Goal: Task Accomplishment & Management: Manage account settings

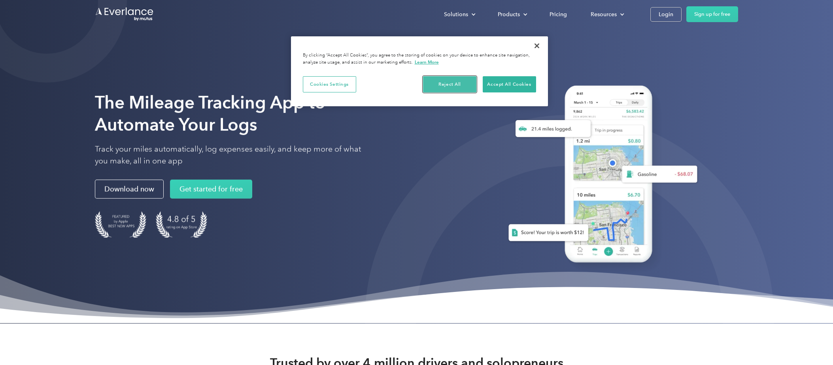
click at [431, 84] on button "Reject All" at bounding box center [449, 84] width 53 height 17
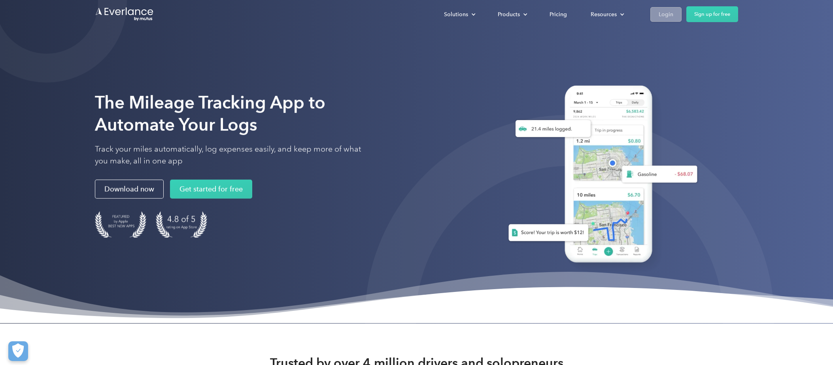
click at [675, 15] on link "Login" at bounding box center [665, 14] width 31 height 15
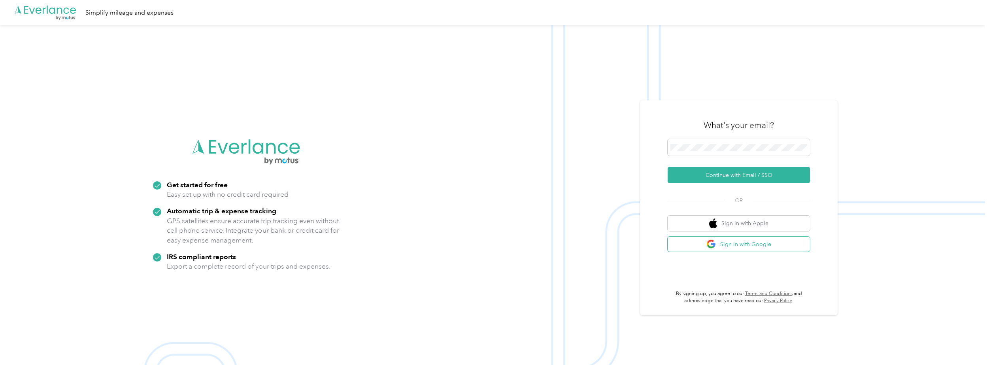
click at [732, 245] on button "Sign in with Google" at bounding box center [739, 244] width 142 height 15
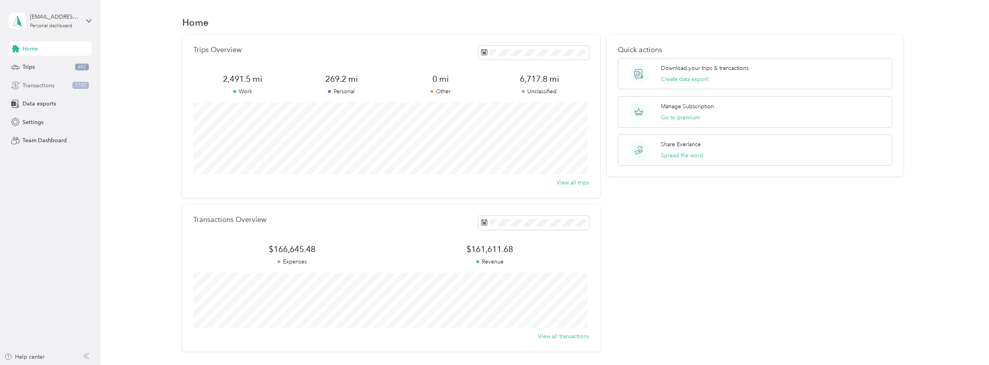
click at [32, 86] on span "Transactions" at bounding box center [39, 85] width 32 height 8
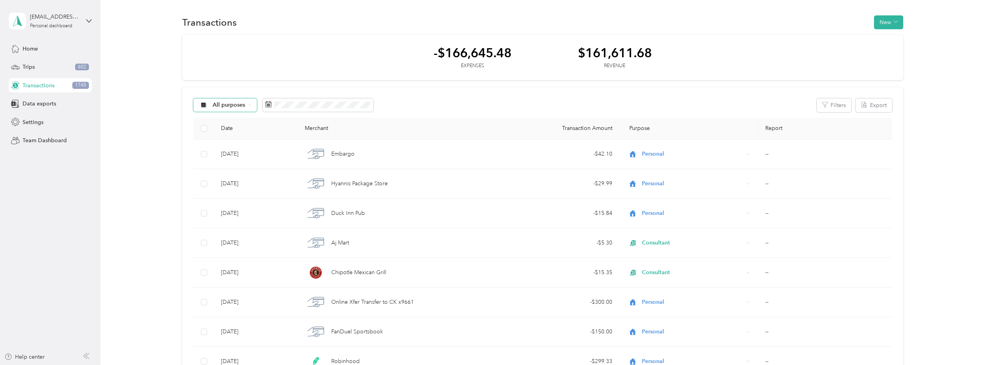
click at [238, 107] on span "All purposes" at bounding box center [229, 105] width 33 height 6
click at [233, 132] on span "Unclassified" at bounding box center [232, 133] width 38 height 8
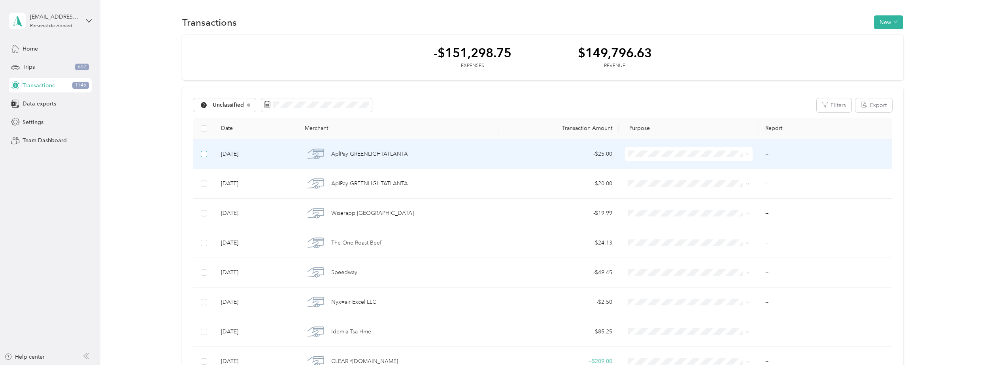
click at [206, 158] on label at bounding box center [204, 154] width 6 height 9
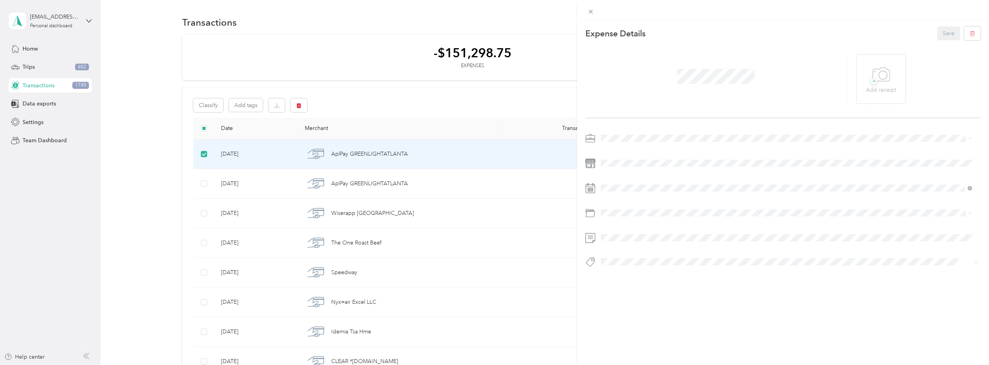
click at [205, 187] on div "This expense cannot be edited because it is either under review, approved, or p…" at bounding box center [494, 182] width 989 height 365
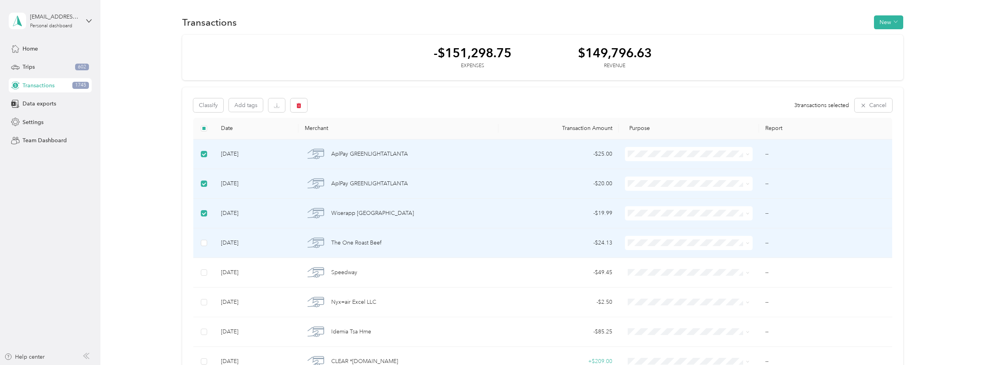
click at [200, 239] on td at bounding box center [203, 243] width 21 height 30
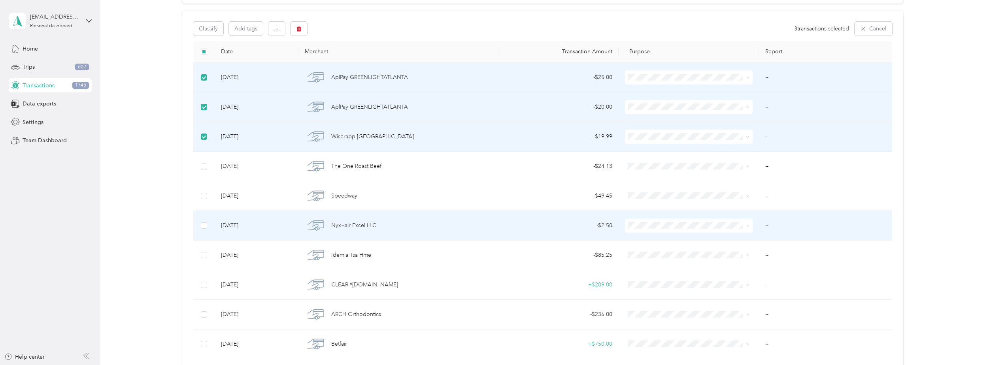
scroll to position [79, 0]
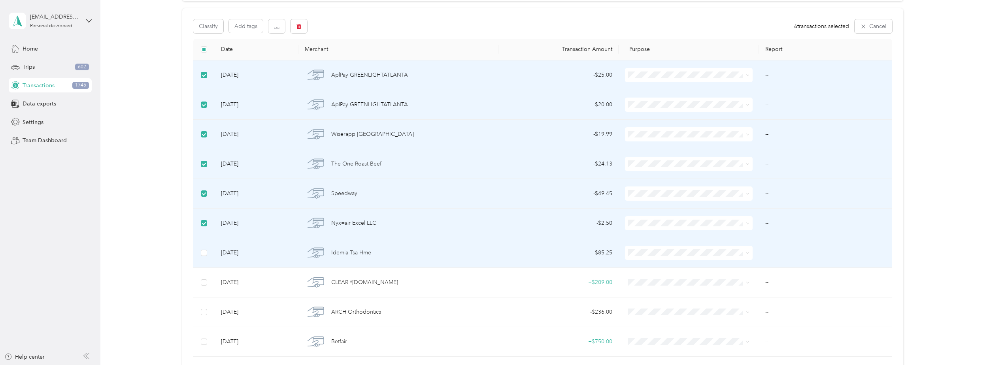
click at [210, 259] on td at bounding box center [203, 253] width 21 height 30
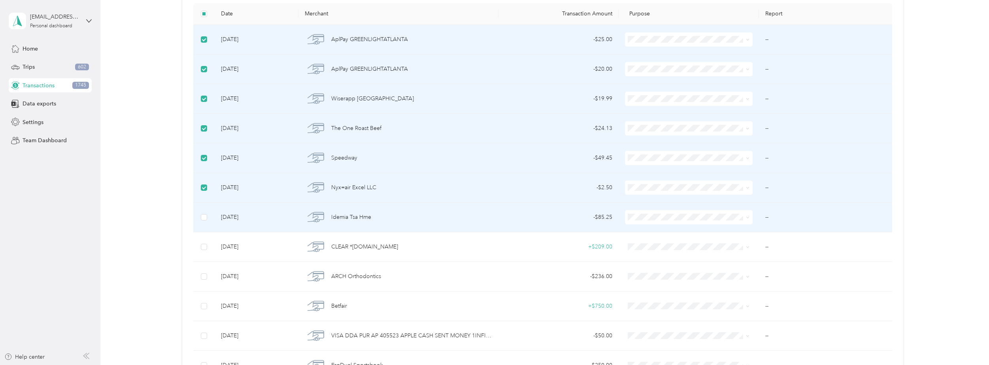
scroll to position [119, 0]
click at [201, 217] on label at bounding box center [204, 213] width 6 height 9
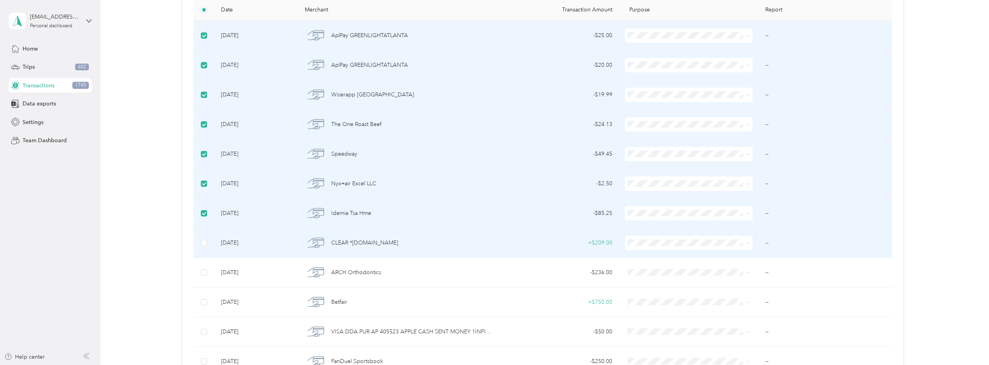
click at [204, 236] on td at bounding box center [203, 243] width 21 height 30
click at [203, 247] on td at bounding box center [203, 243] width 21 height 30
click at [203, 239] on label at bounding box center [204, 243] width 6 height 9
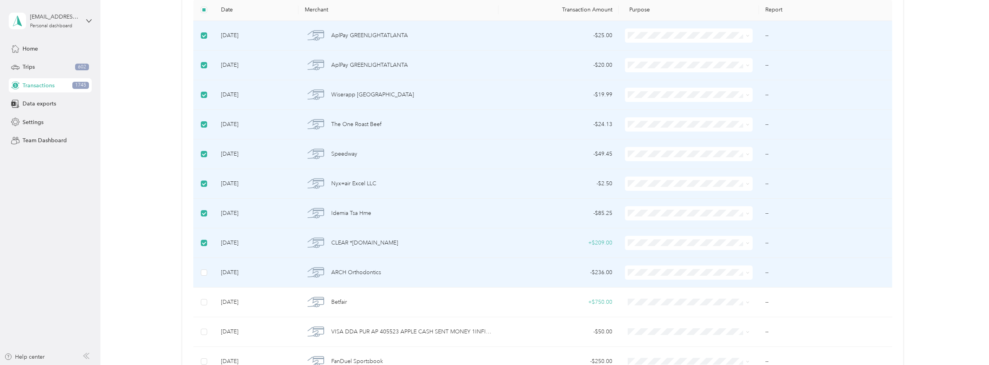
click at [687, 179] on ol "Work Personal Consultant Other Charity Medical Moving Commute" at bounding box center [687, 207] width 127 height 111
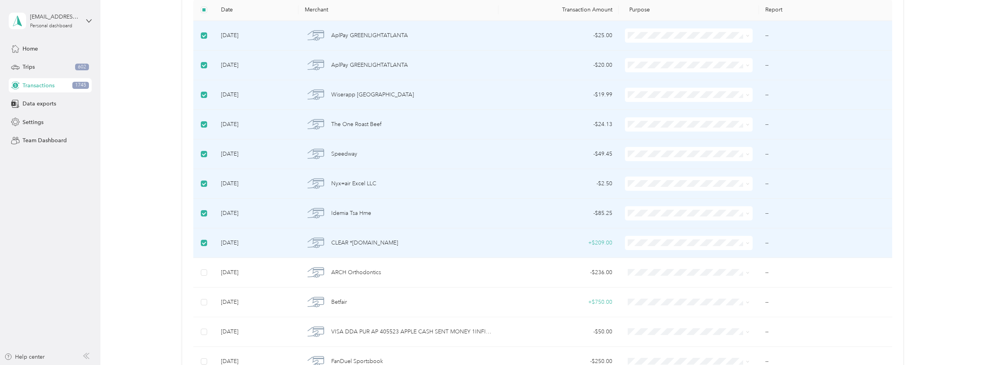
click at [666, 283] on span "Consultant" at bounding box center [694, 285] width 102 height 8
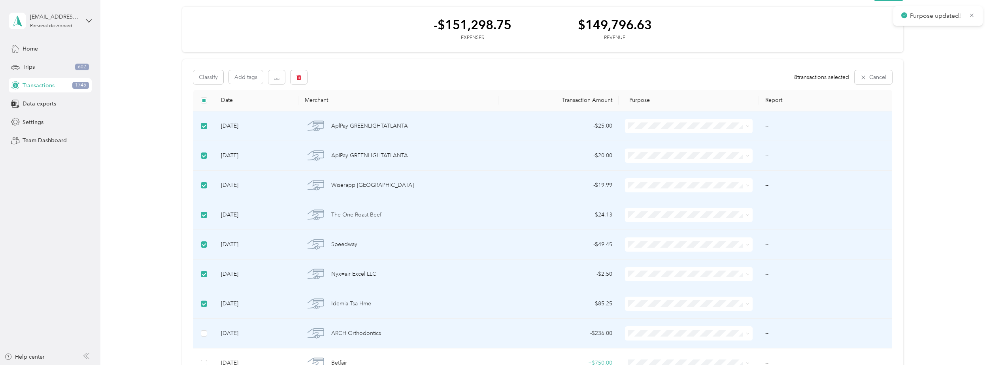
scroll to position [0, 0]
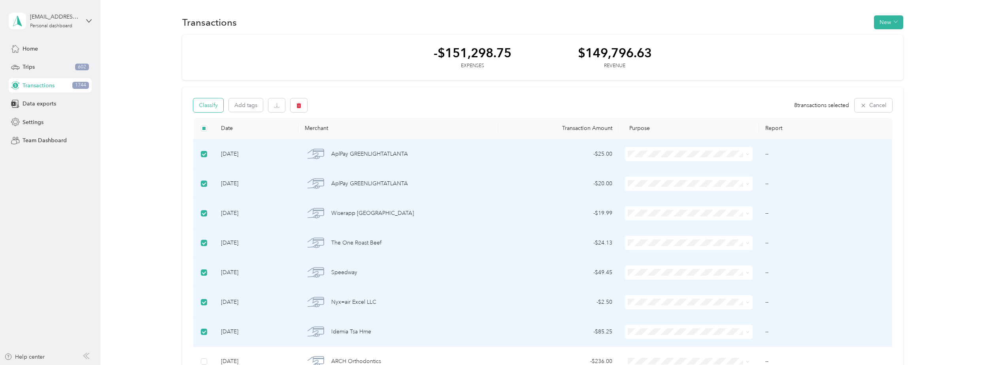
click at [206, 108] on button "Classify" at bounding box center [208, 105] width 30 height 14
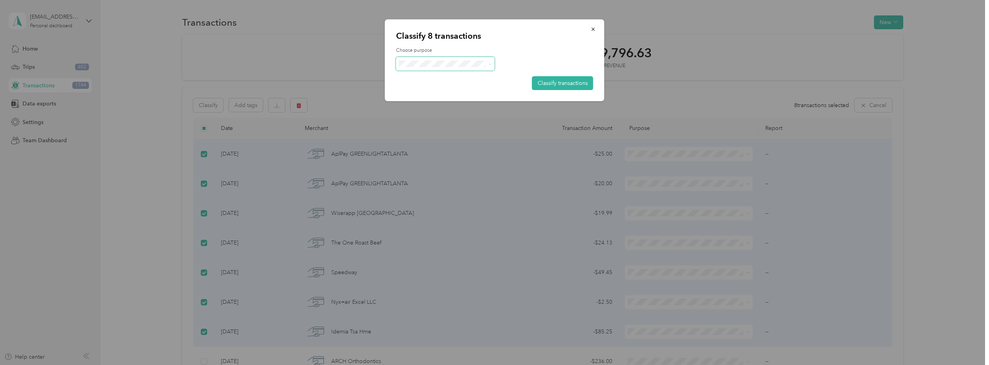
click at [469, 68] on span at bounding box center [445, 64] width 99 height 14
click at [468, 83] on ol "Work Personal Consultant Other Charity Medical Moving Commute" at bounding box center [445, 122] width 99 height 111
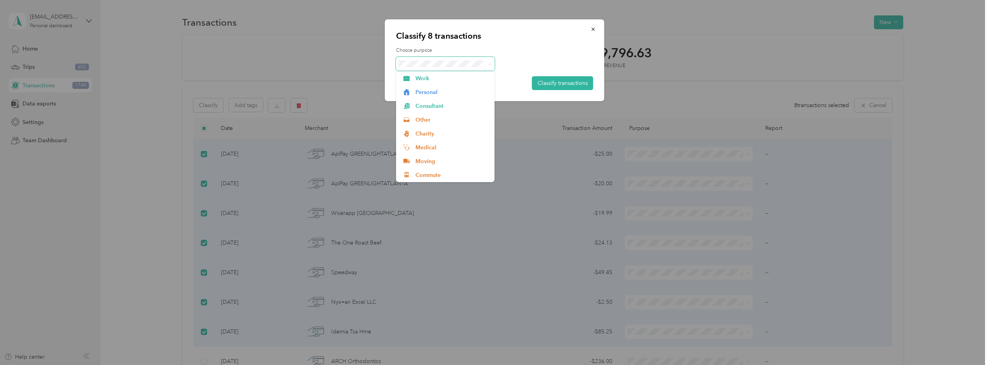
click at [461, 70] on span at bounding box center [445, 64] width 99 height 14
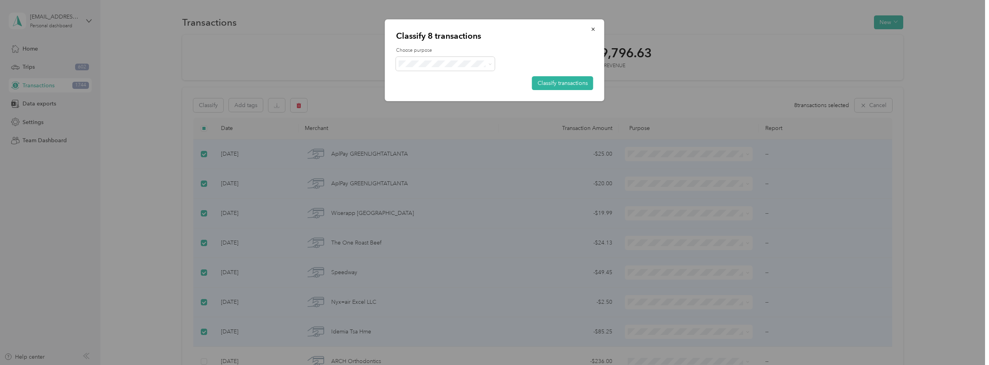
click at [451, 74] on span "Work" at bounding box center [452, 74] width 74 height 8
click at [538, 81] on button "Classify transactions" at bounding box center [562, 83] width 61 height 14
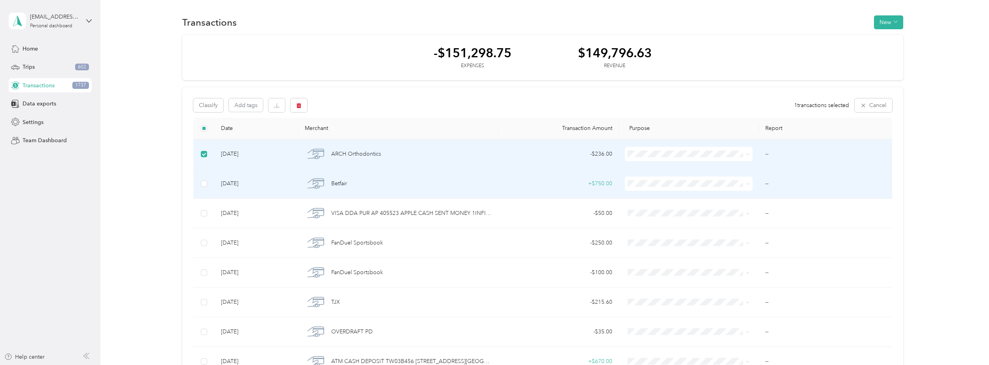
click at [198, 182] on td at bounding box center [203, 184] width 21 height 30
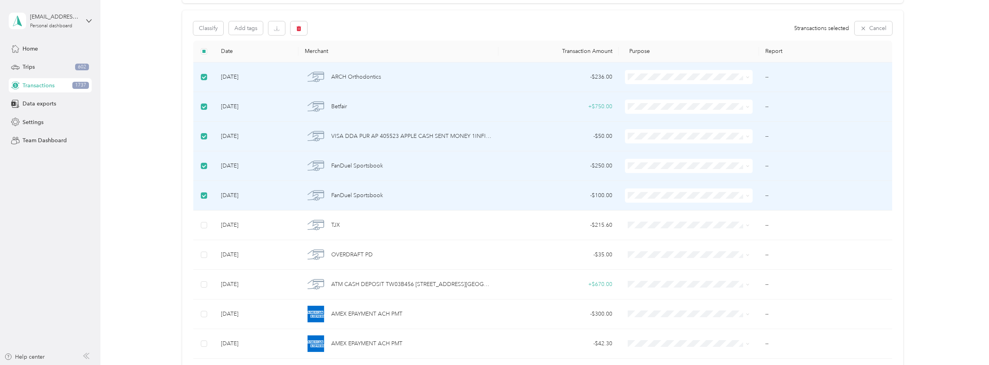
scroll to position [79, 0]
click at [206, 195] on td at bounding box center [203, 194] width 21 height 30
drag, startPoint x: 207, startPoint y: 195, endPoint x: 200, endPoint y: 166, distance: 29.3
click at [200, 167] on td at bounding box center [203, 164] width 21 height 30
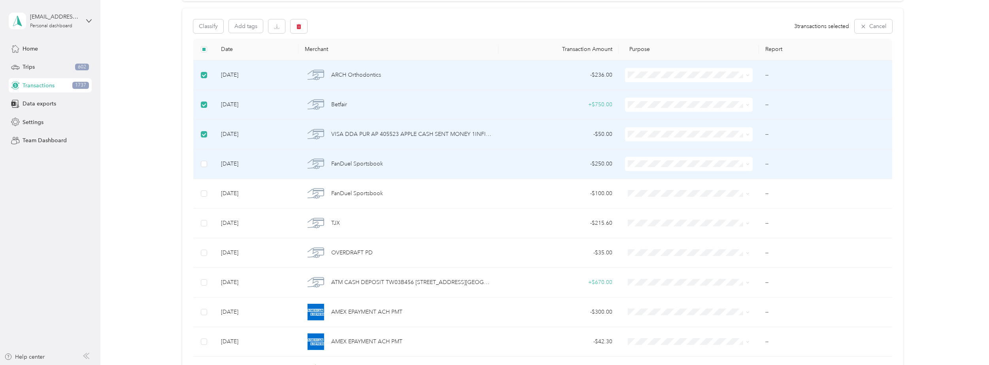
click at [771, 160] on td "--" at bounding box center [826, 164] width 134 height 30
click at [769, 165] on td "--" at bounding box center [826, 164] width 134 height 30
click at [762, 164] on td "--" at bounding box center [826, 164] width 134 height 30
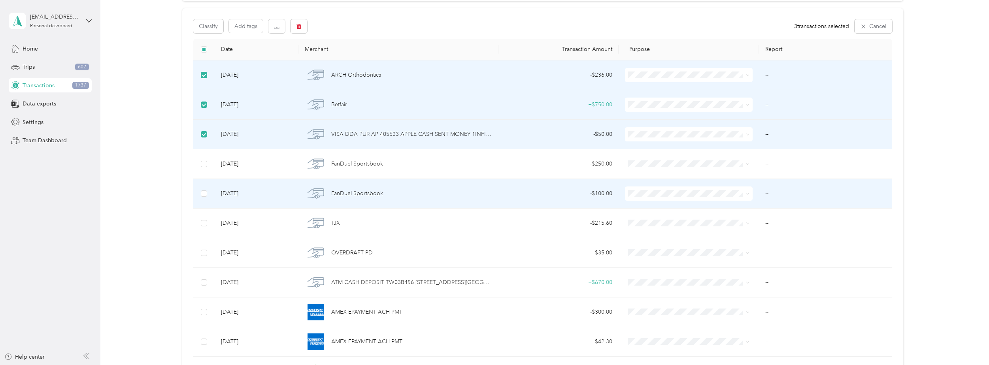
click at [437, 179] on td "FanDuel Sportsbook" at bounding box center [398, 194] width 200 height 30
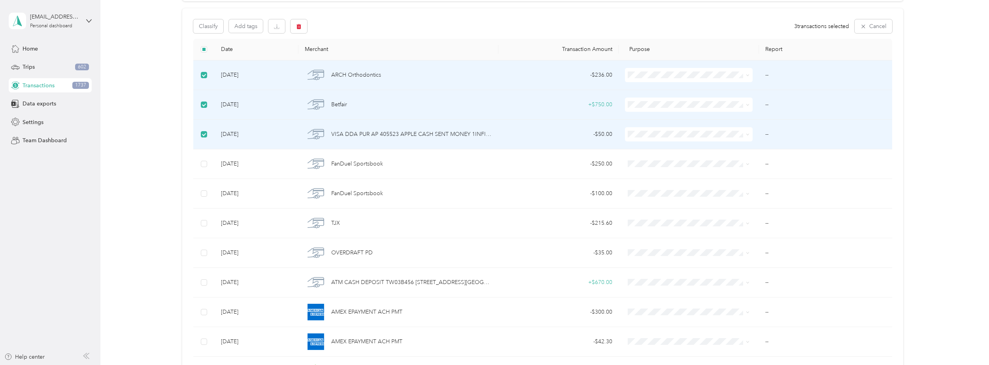
click at [196, 134] on td at bounding box center [203, 135] width 21 height 30
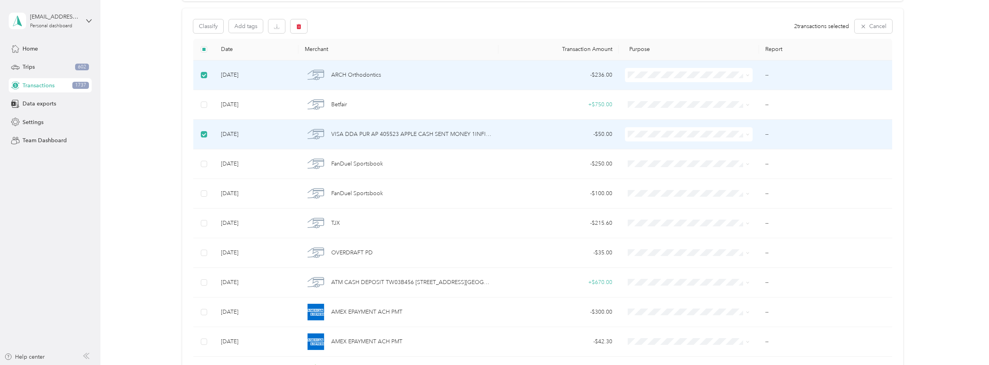
click at [206, 68] on td at bounding box center [203, 75] width 21 height 30
click at [207, 78] on td at bounding box center [203, 75] width 21 height 30
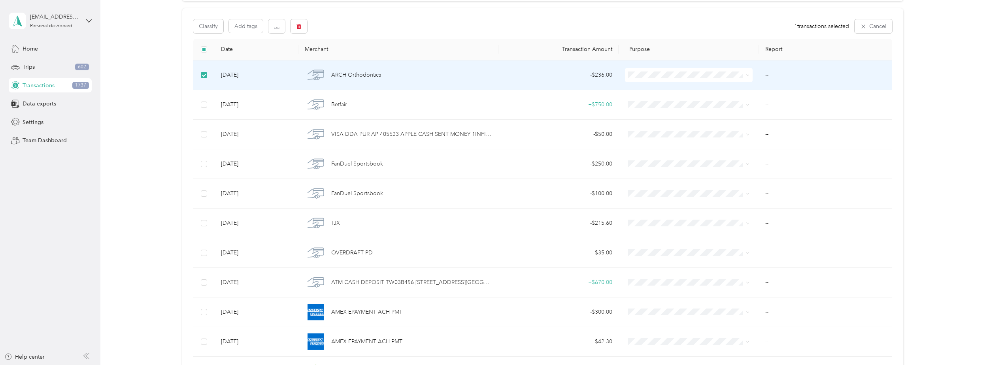
click at [208, 80] on td at bounding box center [203, 75] width 21 height 30
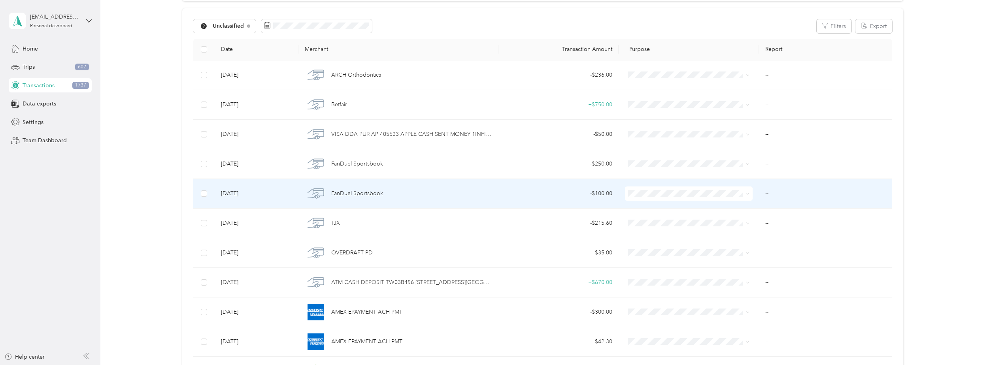
click at [200, 189] on td at bounding box center [203, 194] width 21 height 30
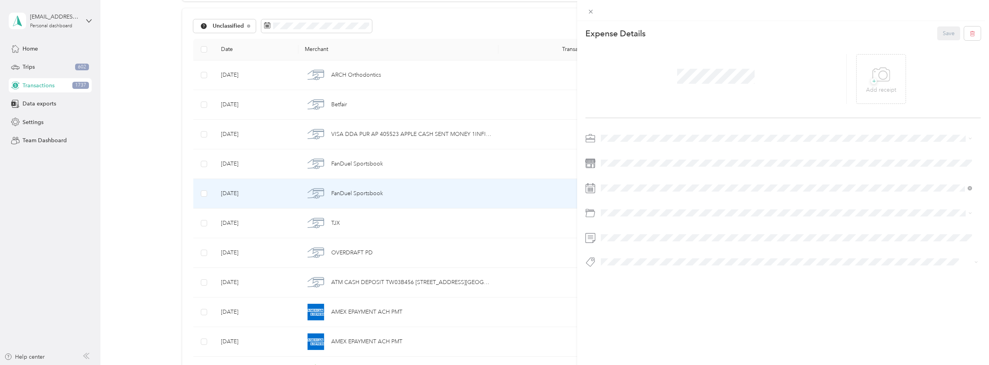
click at [204, 165] on div "This expense cannot be edited because it is either under review, approved, or p…" at bounding box center [494, 182] width 989 height 365
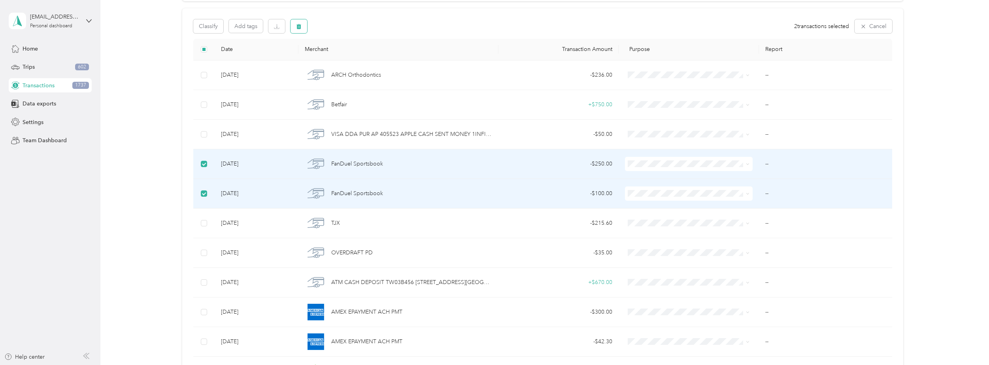
click at [297, 28] on icon "button" at bounding box center [298, 26] width 5 height 5
click at [362, 56] on button "Yes" at bounding box center [366, 59] width 15 height 13
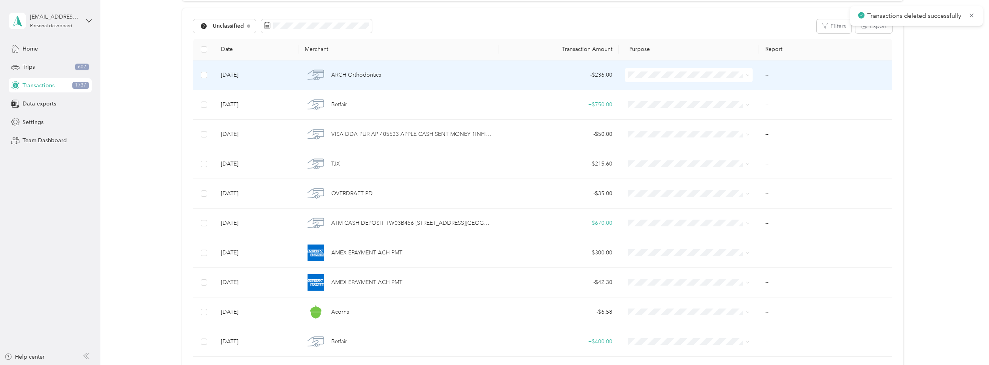
click at [215, 66] on td "[DATE]" at bounding box center [257, 75] width 84 height 30
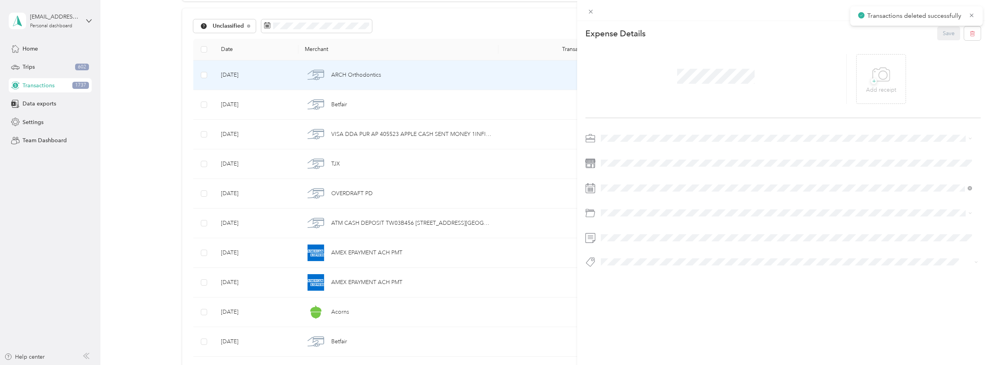
click at [209, 77] on div "This expense cannot be edited because it is either under review, approved, or p…" at bounding box center [494, 182] width 989 height 365
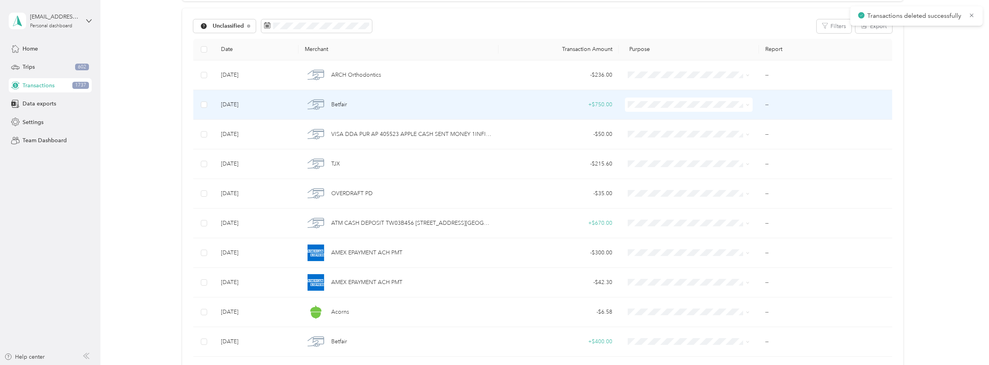
click at [208, 108] on td at bounding box center [203, 105] width 21 height 30
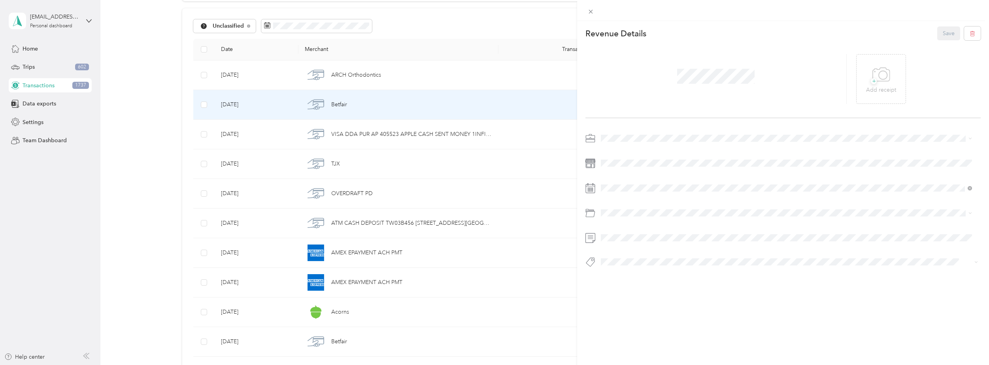
click at [206, 76] on div "This revenue cannot be edited because it is either under review, approved, or p…" at bounding box center [494, 182] width 989 height 365
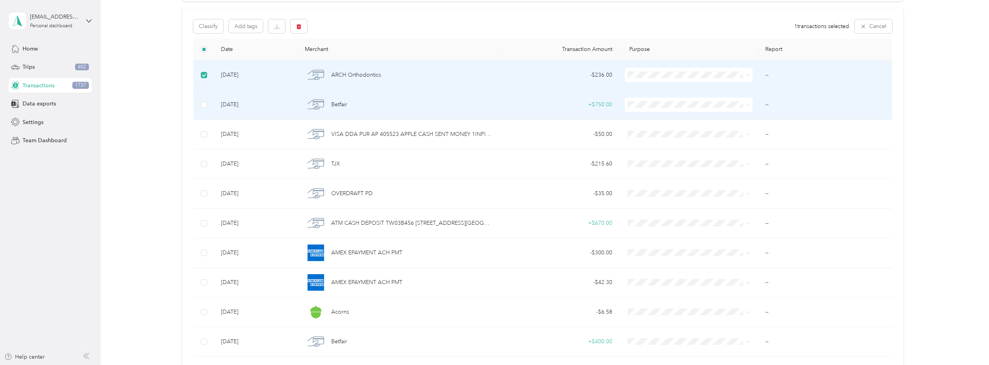
click at [208, 107] on td at bounding box center [203, 105] width 21 height 30
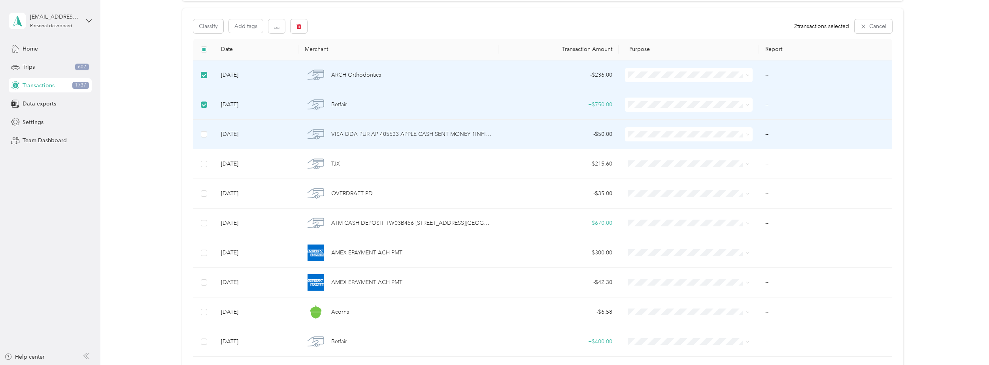
click at [203, 129] on td at bounding box center [203, 135] width 21 height 30
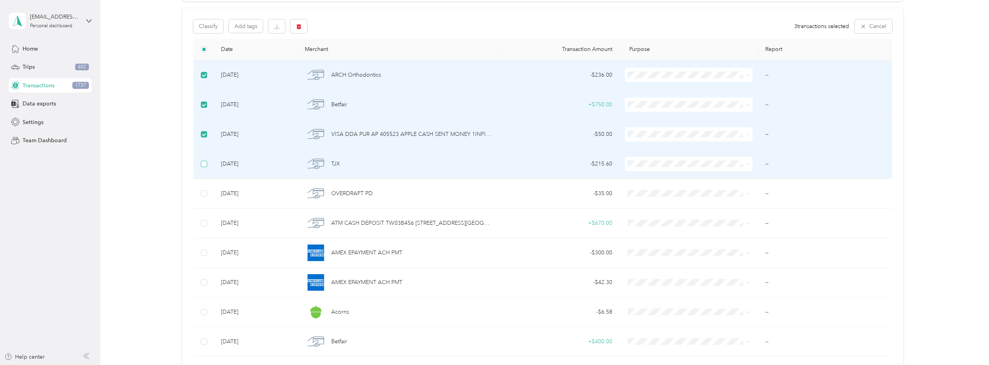
click at [202, 160] on label at bounding box center [204, 164] width 6 height 9
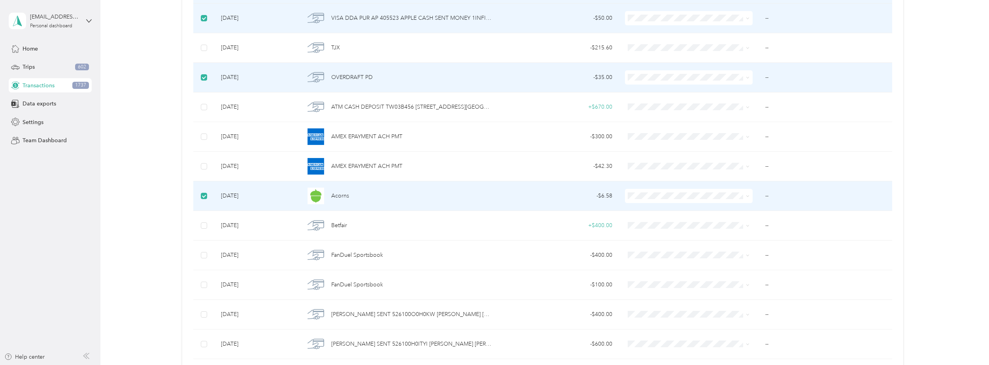
scroll to position [198, 0]
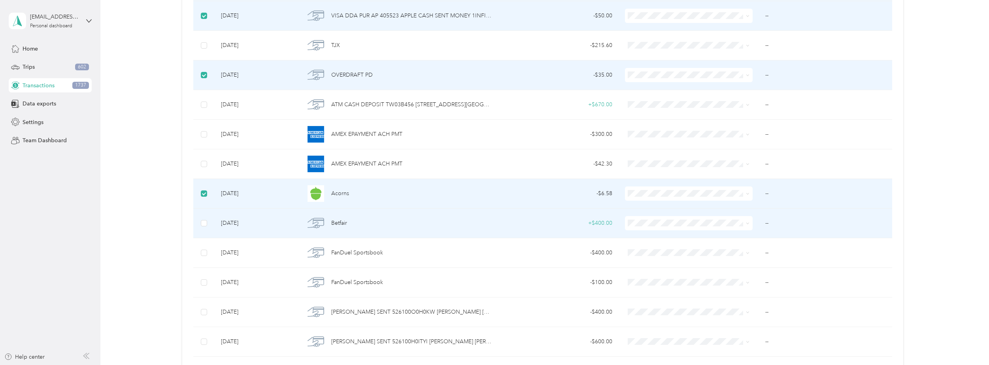
click at [213, 230] on td at bounding box center [203, 224] width 21 height 30
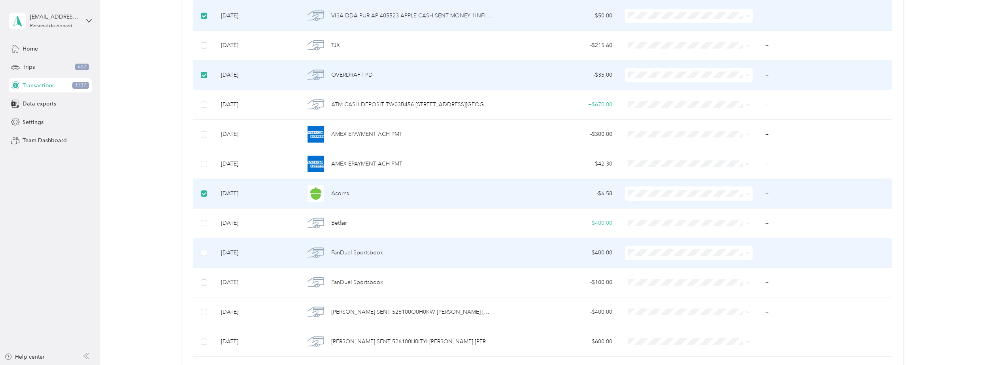
click at [206, 231] on td at bounding box center [203, 224] width 21 height 30
click at [206, 249] on label at bounding box center [204, 253] width 6 height 9
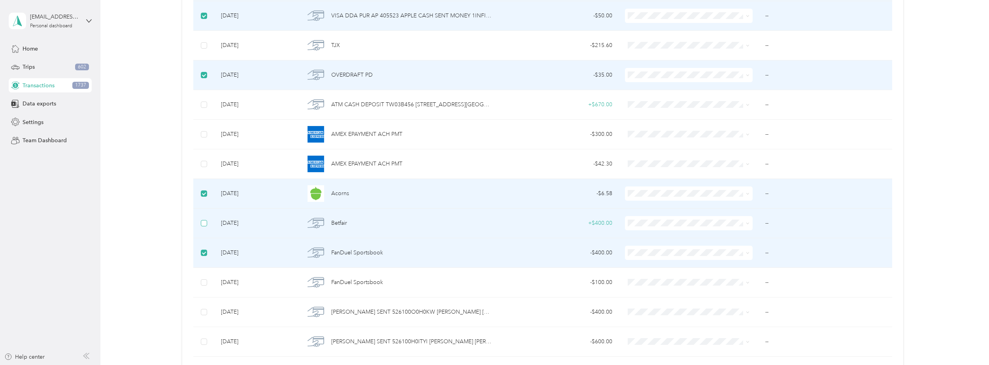
click at [205, 219] on label at bounding box center [204, 223] width 6 height 9
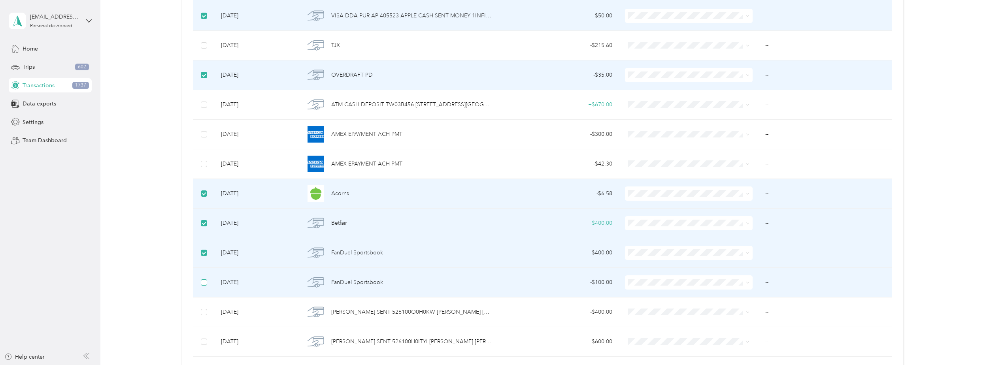
click at [202, 279] on label at bounding box center [204, 282] width 6 height 9
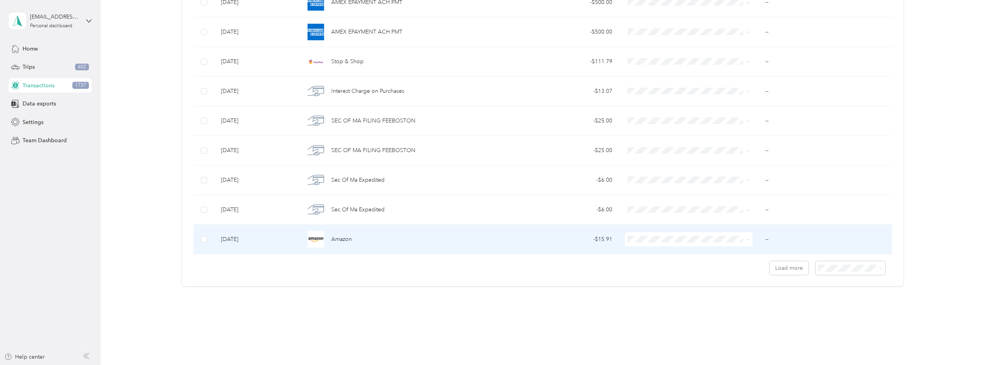
scroll to position [629, 0]
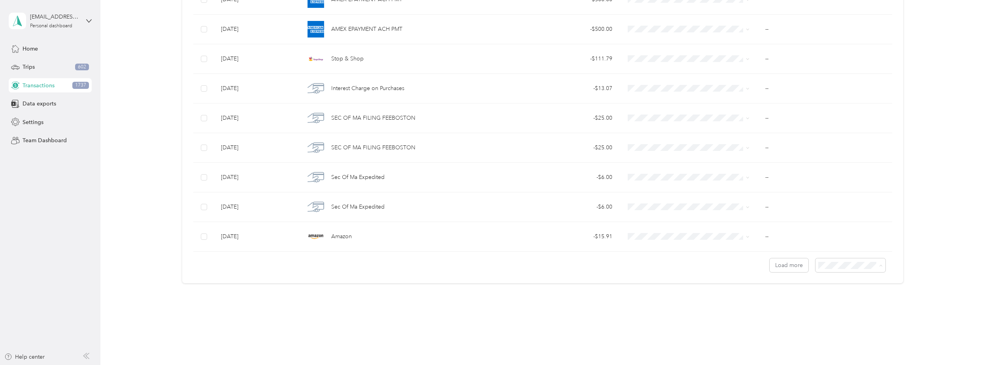
click at [838, 306] on span "100 per load" at bounding box center [835, 307] width 32 height 7
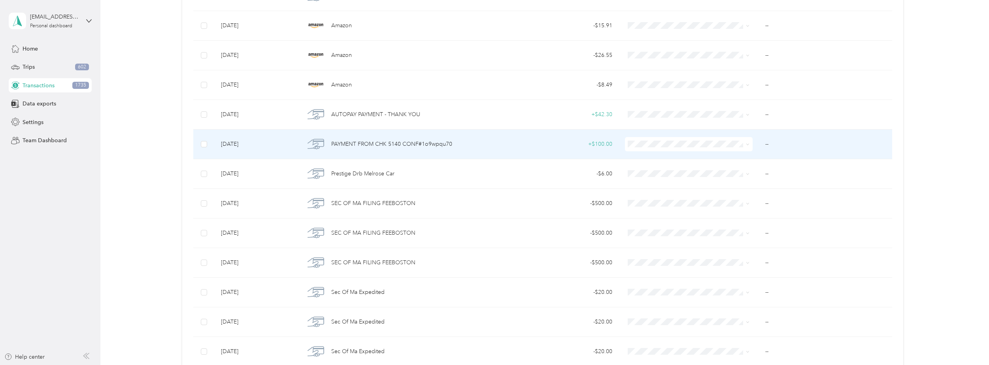
scroll to position [866, 0]
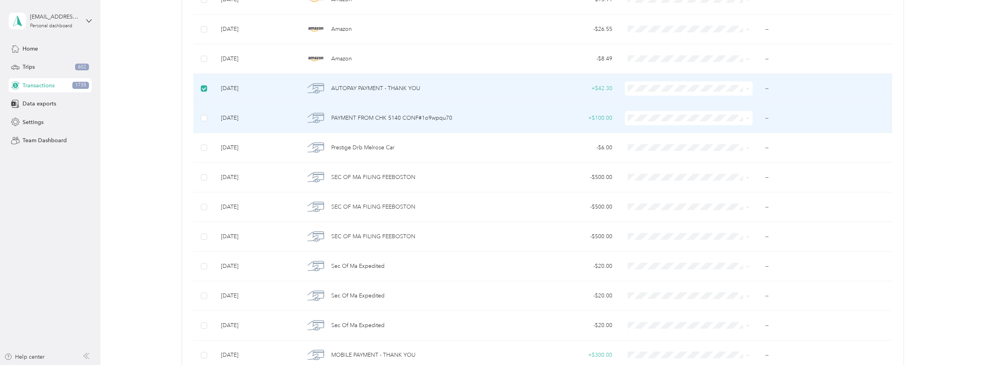
click at [200, 119] on td at bounding box center [203, 119] width 21 height 30
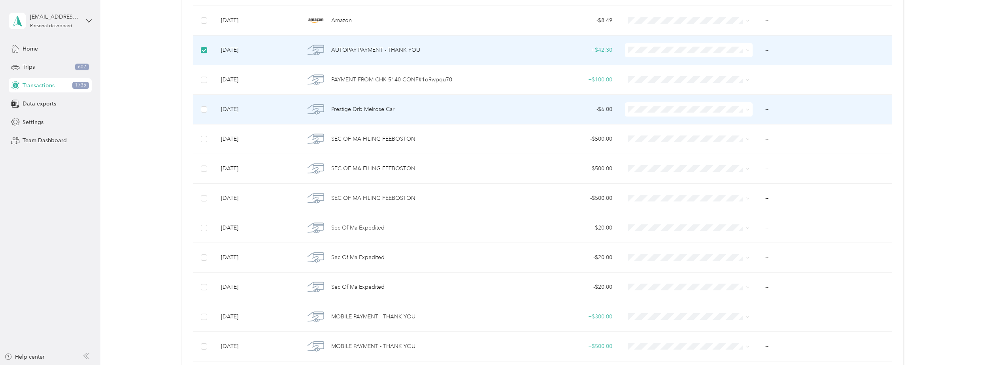
scroll to position [906, 0]
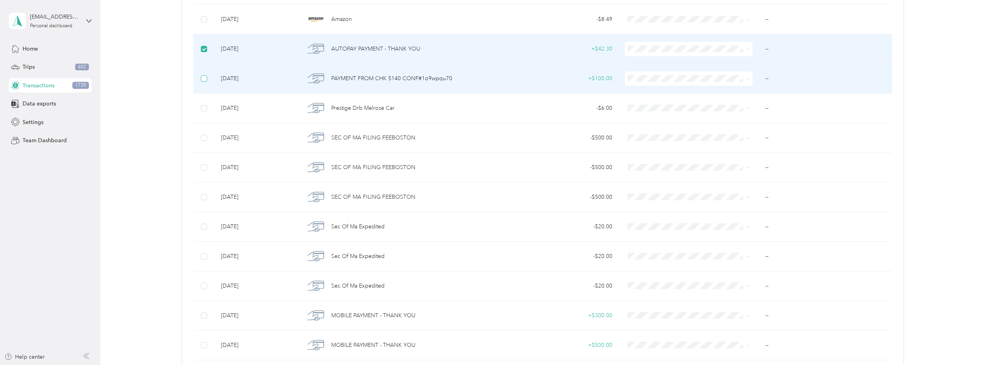
click at [201, 83] on label at bounding box center [204, 78] width 6 height 9
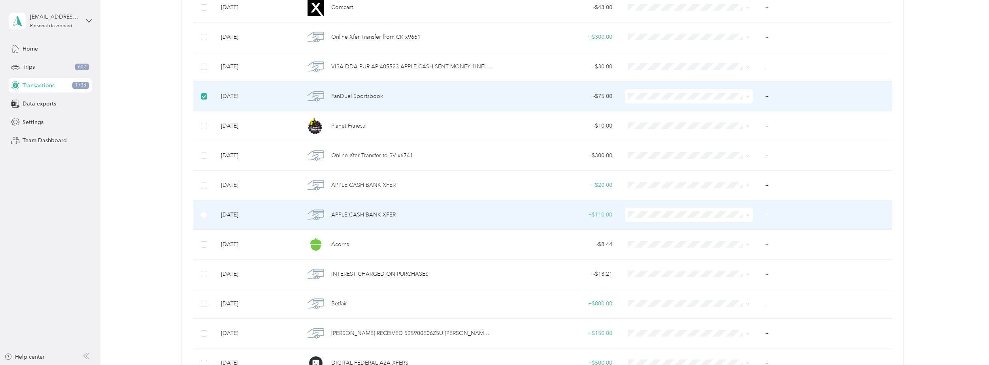
scroll to position [1340, 0]
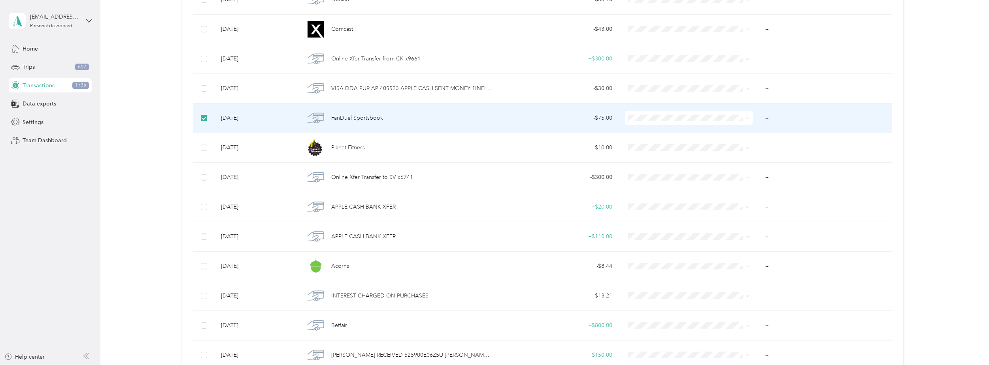
click at [201, 121] on label at bounding box center [204, 118] width 6 height 9
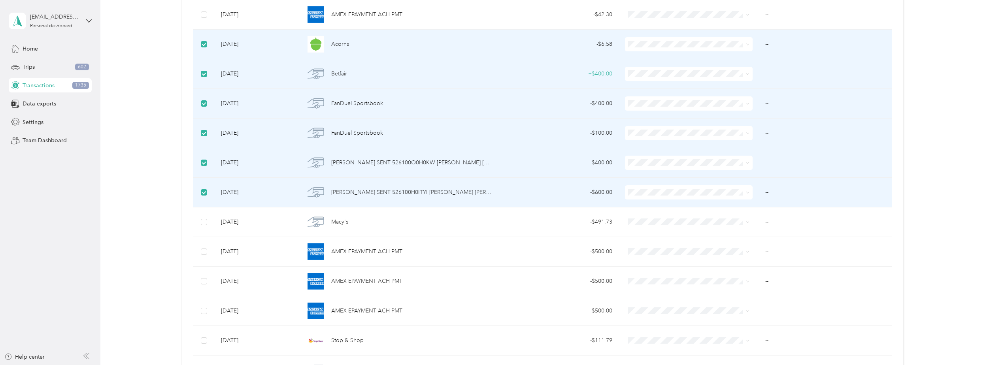
scroll to position [0, 0]
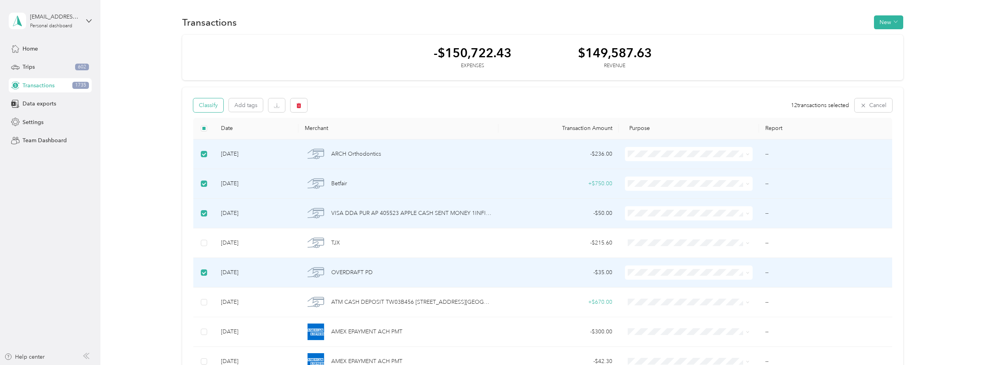
click at [212, 102] on button "Classify" at bounding box center [208, 105] width 30 height 14
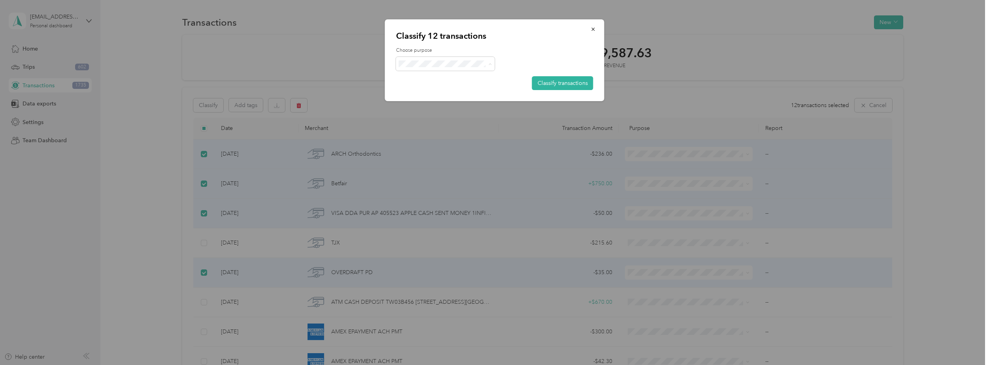
click at [431, 92] on span "Personal" at bounding box center [452, 92] width 74 height 8
click at [585, 86] on button "Classify transactions" at bounding box center [562, 83] width 61 height 14
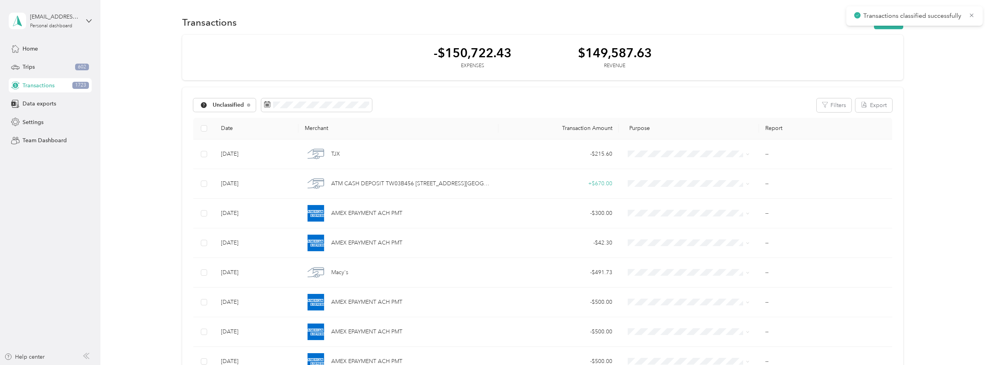
click at [980, 20] on div "Transactions classified successfully" at bounding box center [914, 15] width 136 height 19
click at [978, 19] on div "Transactions classified successfully" at bounding box center [914, 15] width 136 height 19
click at [970, 14] on icon at bounding box center [972, 15] width 4 height 4
click at [830, 105] on button "Filters" at bounding box center [834, 105] width 35 height 14
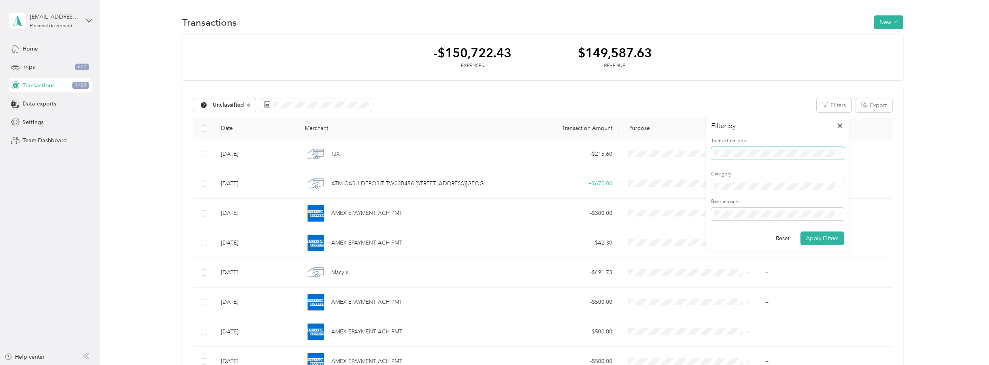
click at [747, 147] on span at bounding box center [777, 153] width 133 height 13
click at [736, 180] on span "Expense" at bounding box center [727, 178] width 21 height 7
click at [815, 236] on button "Apply Filters" at bounding box center [821, 239] width 43 height 14
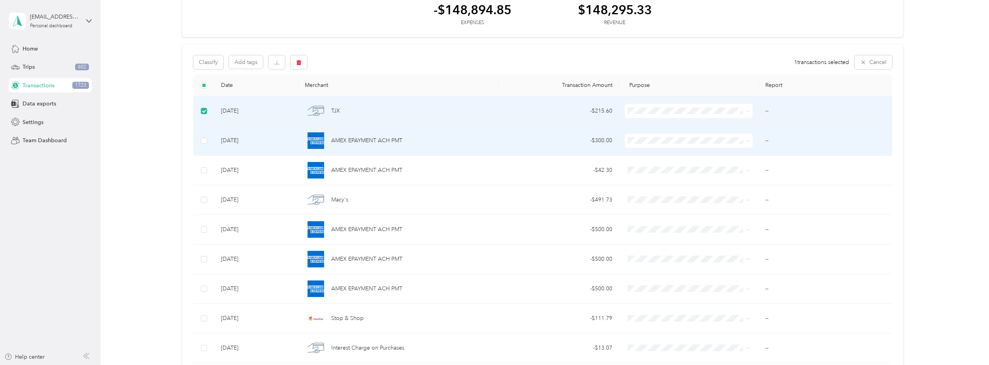
scroll to position [40, 0]
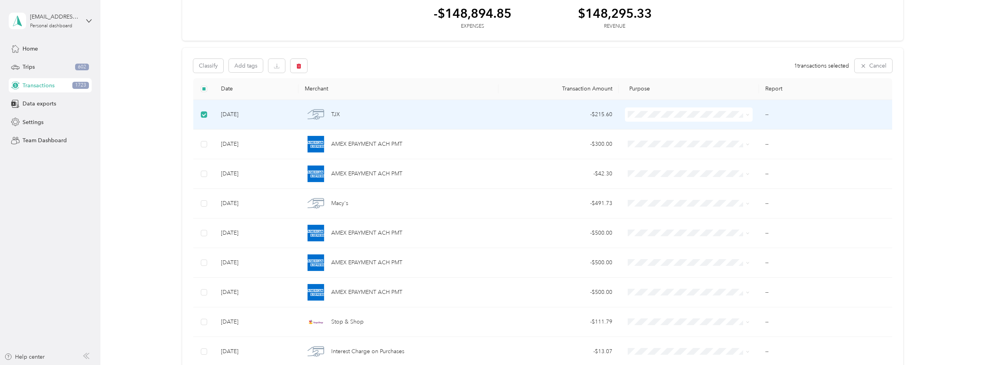
click at [208, 115] on td at bounding box center [203, 115] width 21 height 30
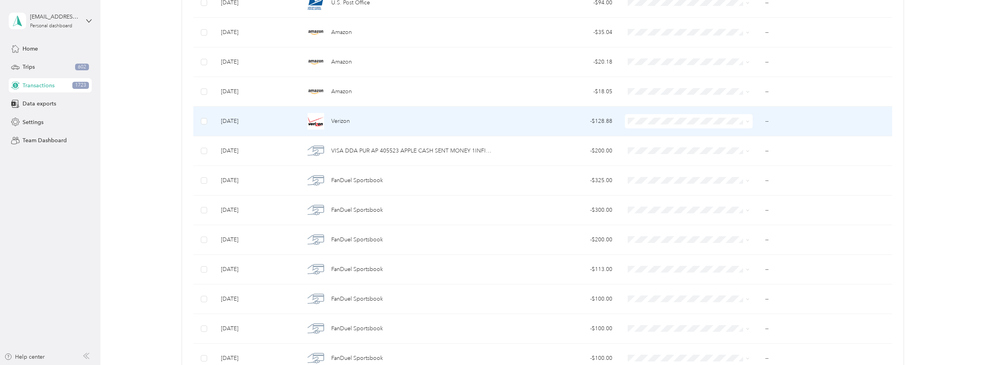
scroll to position [1265, 0]
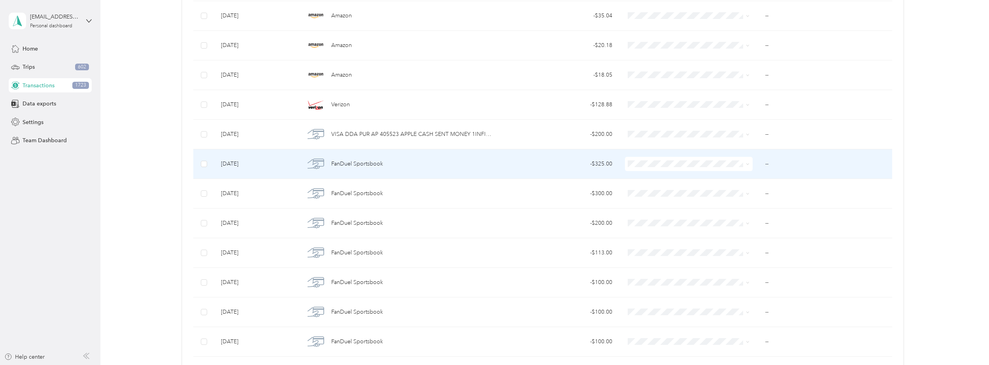
click at [207, 166] on td at bounding box center [203, 164] width 21 height 30
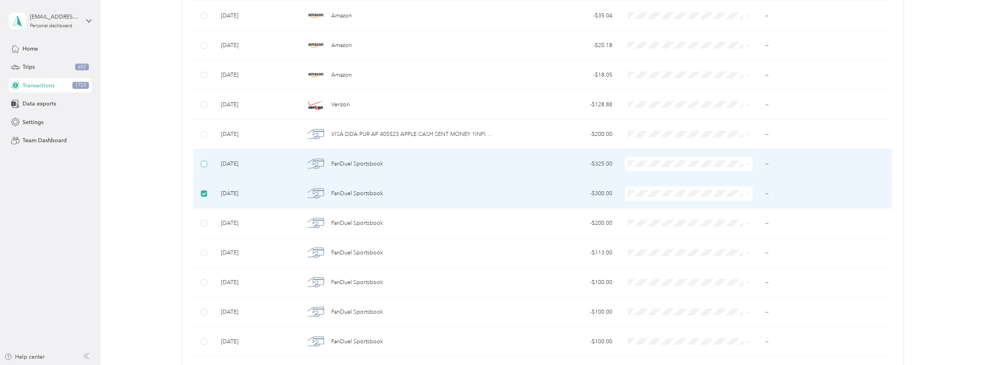
click at [205, 168] on label at bounding box center [204, 164] width 6 height 9
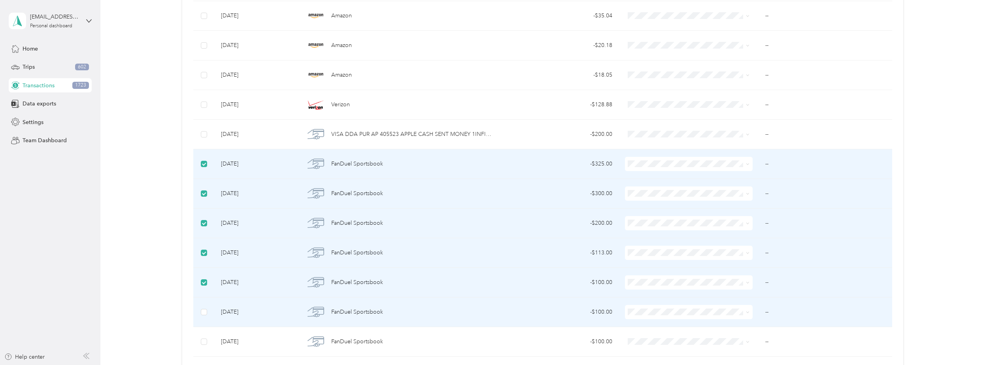
click at [204, 317] on td at bounding box center [203, 313] width 21 height 30
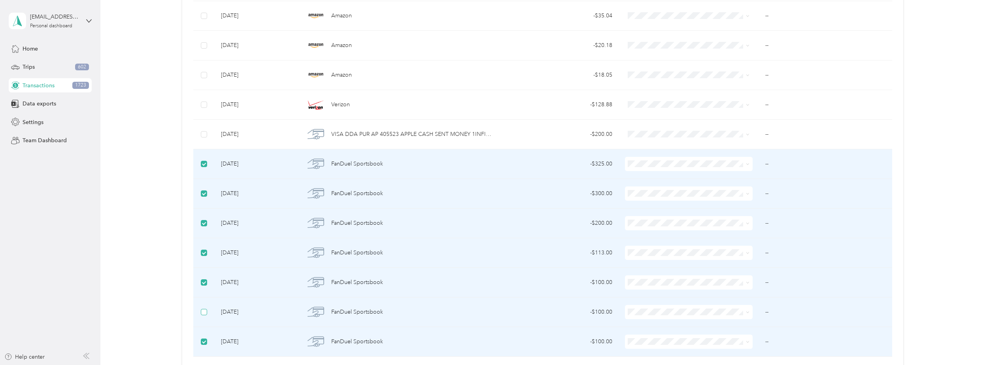
click at [203, 315] on label at bounding box center [204, 312] width 6 height 9
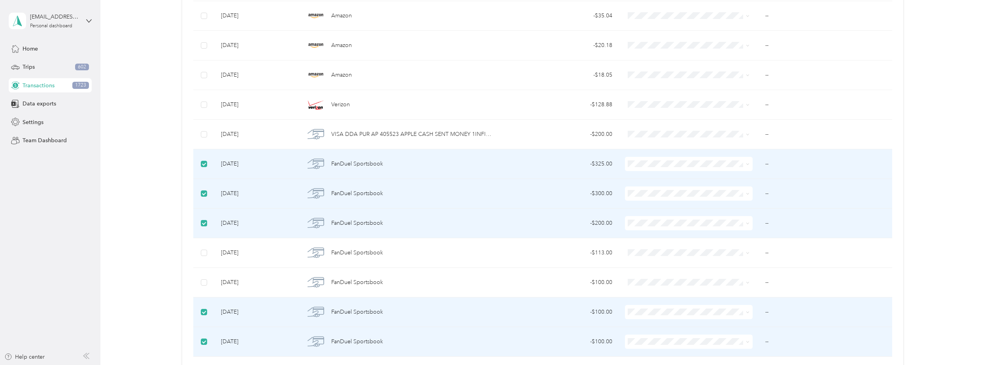
click at [205, 219] on label at bounding box center [204, 223] width 6 height 9
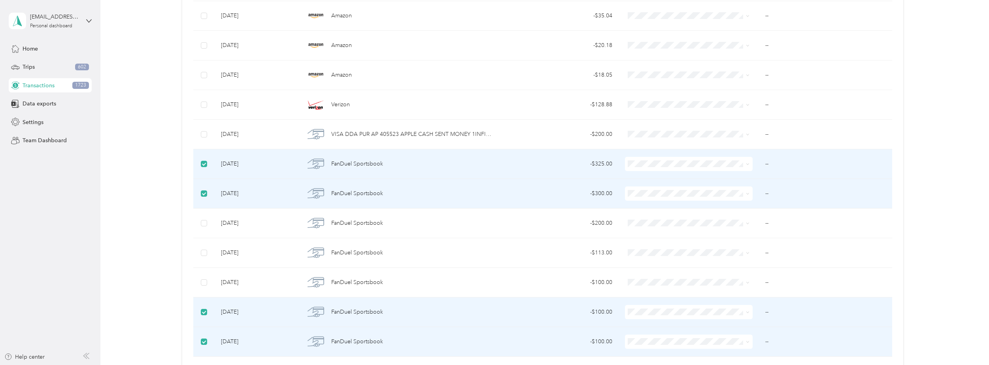
click at [204, 189] on td at bounding box center [203, 194] width 21 height 30
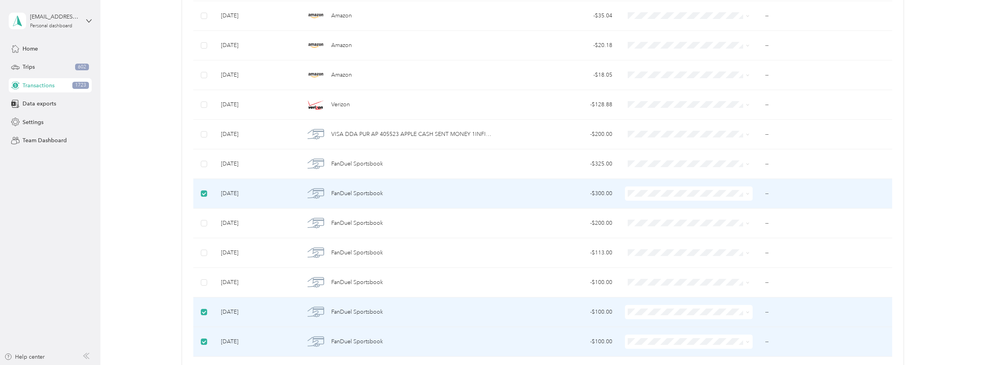
click at [202, 194] on td at bounding box center [203, 194] width 21 height 30
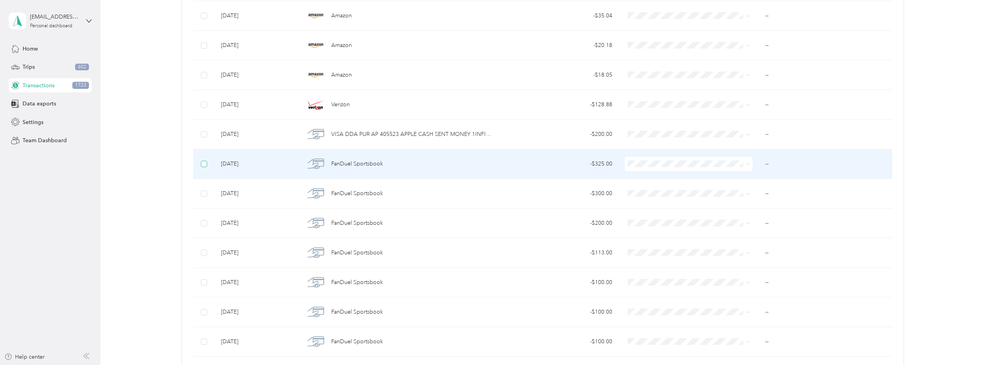
click at [201, 167] on label at bounding box center [204, 164] width 6 height 9
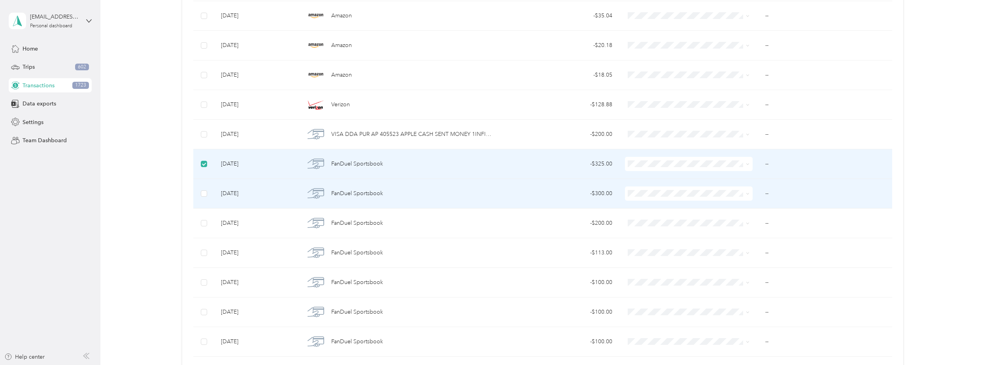
click at [201, 200] on td at bounding box center [203, 194] width 21 height 30
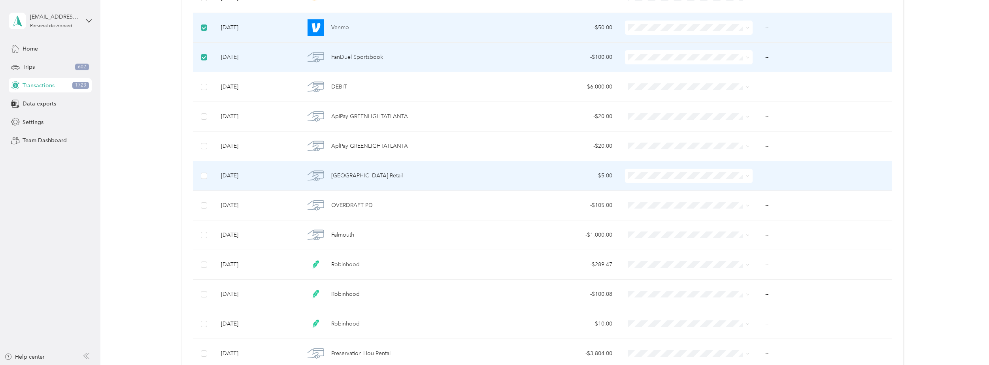
scroll to position [1937, 0]
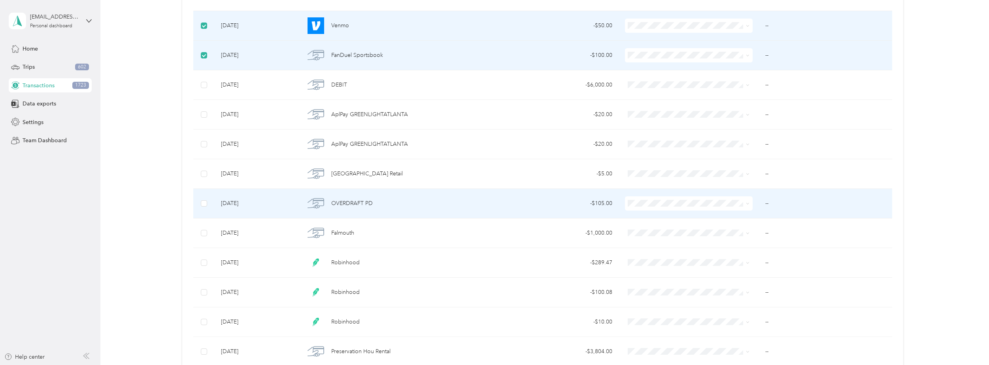
click at [200, 206] on td at bounding box center [203, 204] width 21 height 30
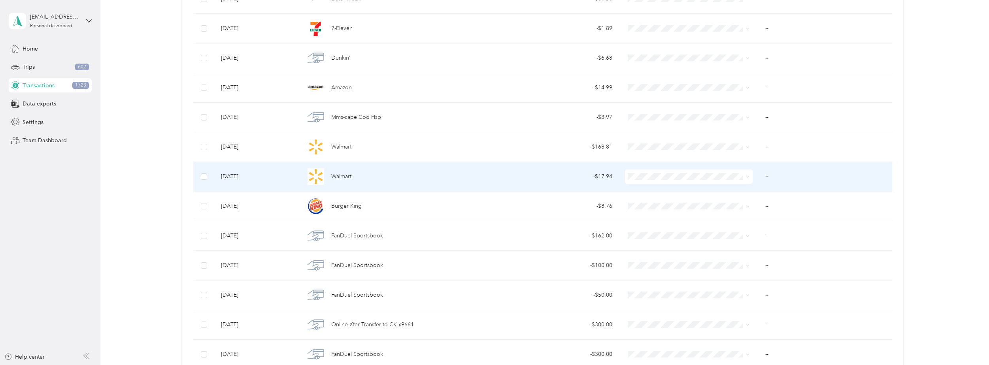
scroll to position [2411, 0]
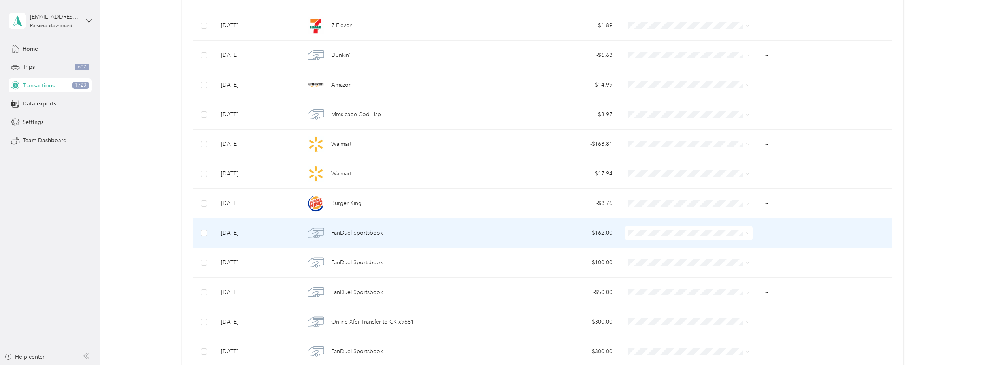
drag, startPoint x: 200, startPoint y: 233, endPoint x: 200, endPoint y: 243, distance: 10.7
click at [200, 233] on td at bounding box center [203, 234] width 21 height 30
click at [203, 237] on td at bounding box center [203, 234] width 21 height 30
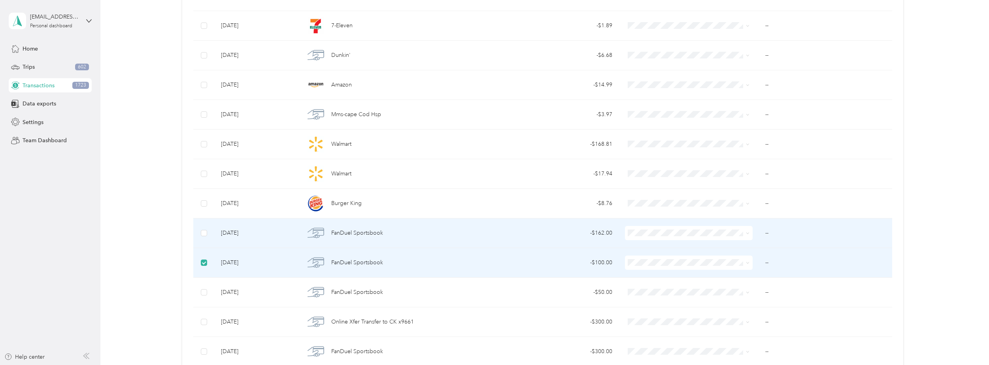
click at [208, 235] on td at bounding box center [203, 234] width 21 height 30
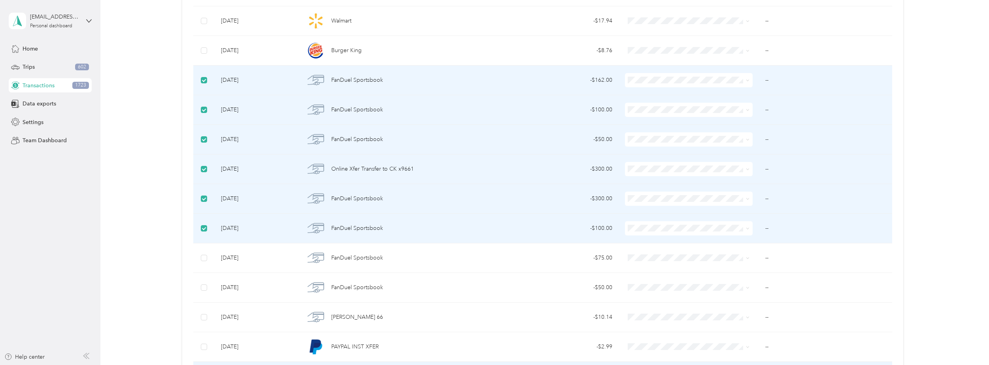
scroll to position [2609, 0]
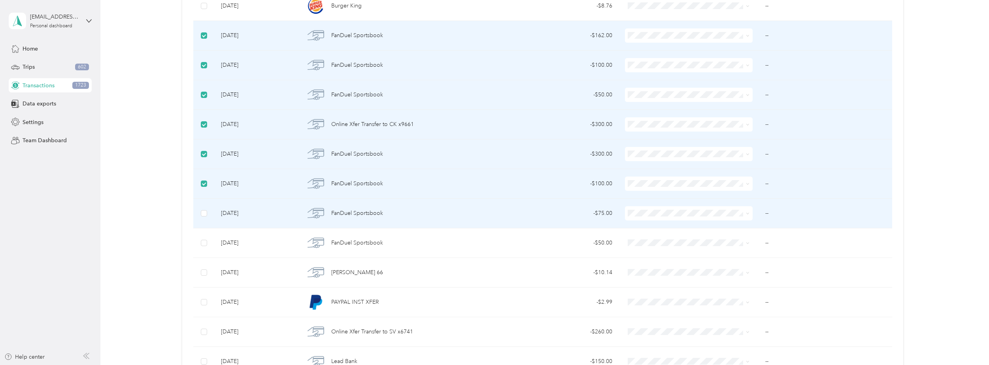
click at [208, 222] on td at bounding box center [203, 214] width 21 height 30
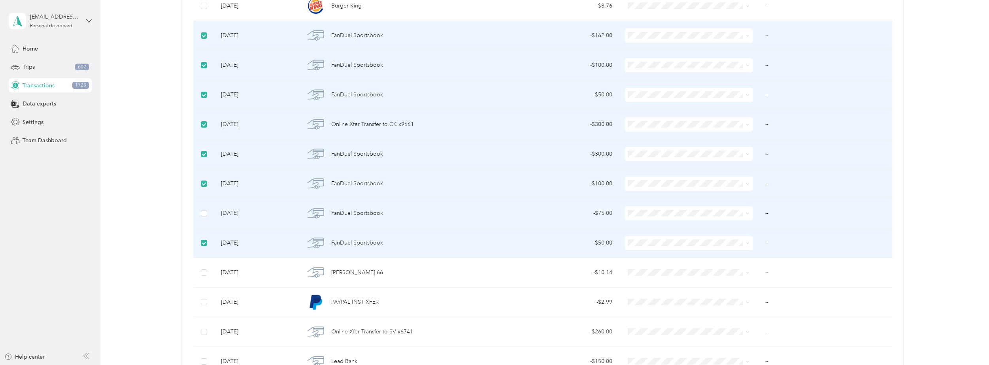
click at [203, 220] on td at bounding box center [203, 214] width 21 height 30
click at [202, 218] on td at bounding box center [203, 214] width 21 height 30
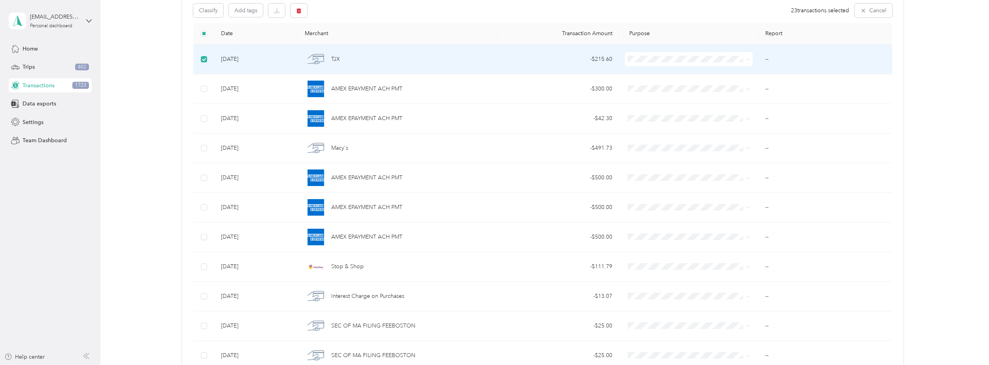
scroll to position [0, 0]
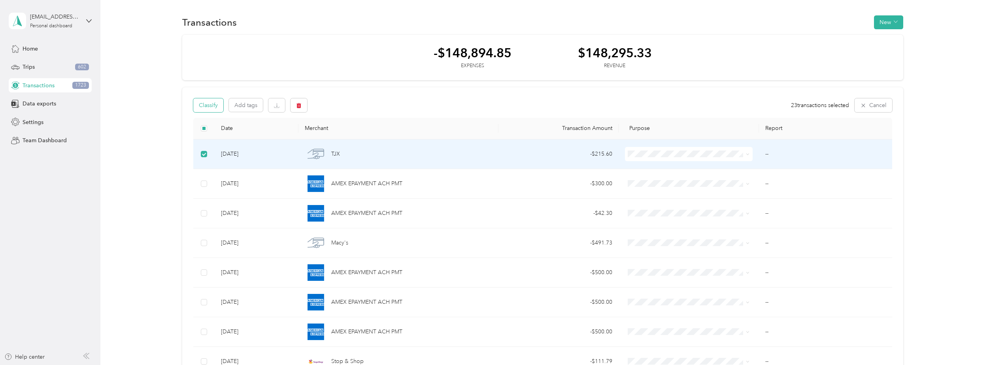
click at [214, 104] on button "Classify" at bounding box center [208, 105] width 30 height 14
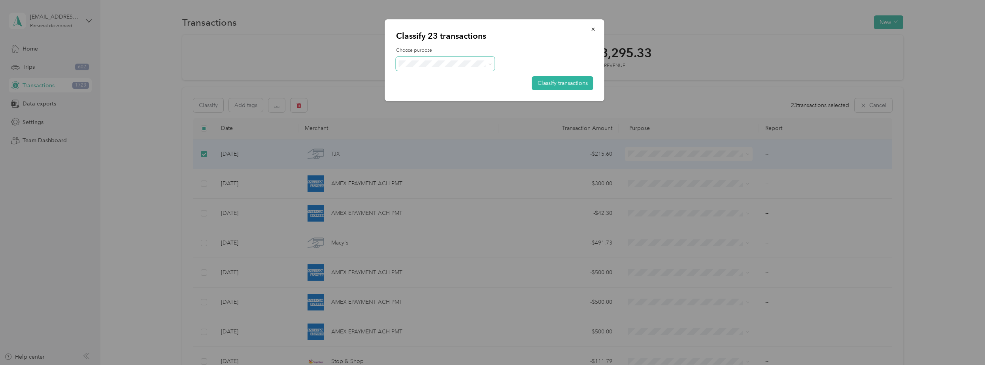
click at [485, 67] on span at bounding box center [488, 64] width 6 height 8
click at [560, 81] on button "Classify transactions" at bounding box center [562, 83] width 61 height 14
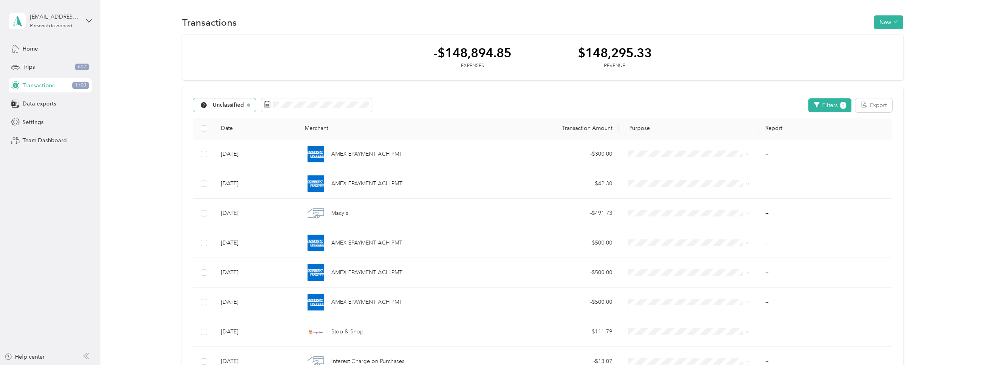
click at [229, 106] on span "Unclassified" at bounding box center [229, 105] width 32 height 6
click at [272, 75] on div "-$148,894.85 Expenses $148,295.33 Revenue" at bounding box center [542, 58] width 721 height 46
click at [65, 63] on div "Trips 602" at bounding box center [50, 67] width 83 height 14
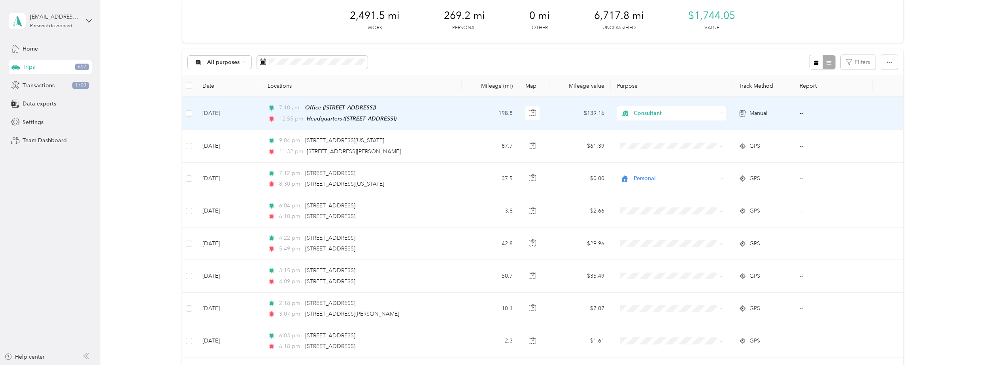
scroll to position [40, 0]
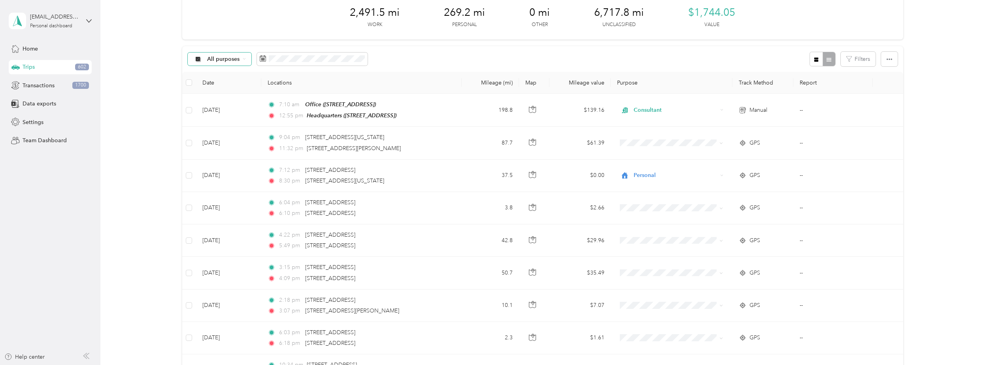
click at [230, 58] on span "All purposes" at bounding box center [223, 60] width 33 height 6
click at [224, 87] on li "Unclassified" at bounding box center [218, 85] width 63 height 14
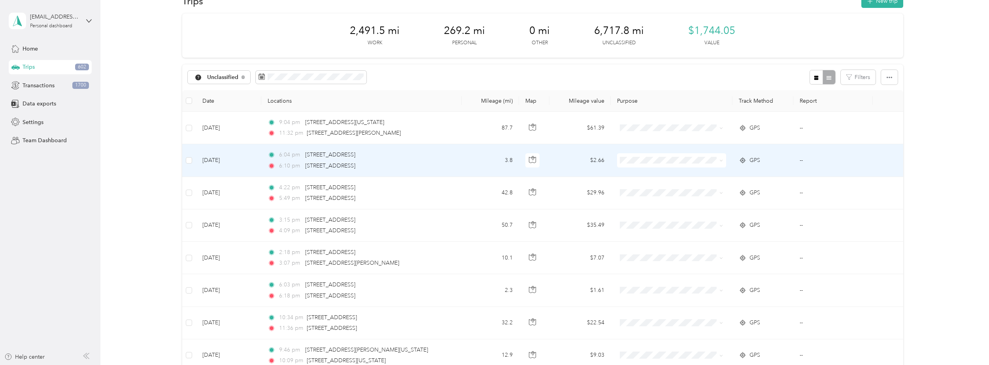
scroll to position [40, 0]
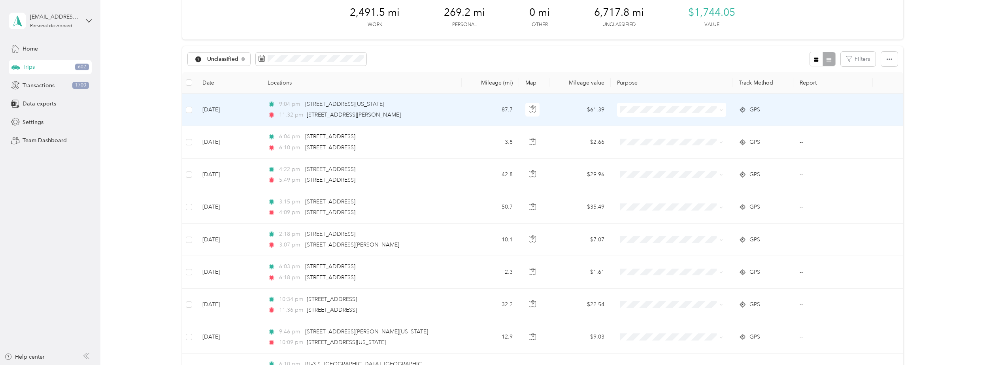
click at [192, 115] on td at bounding box center [189, 110] width 14 height 32
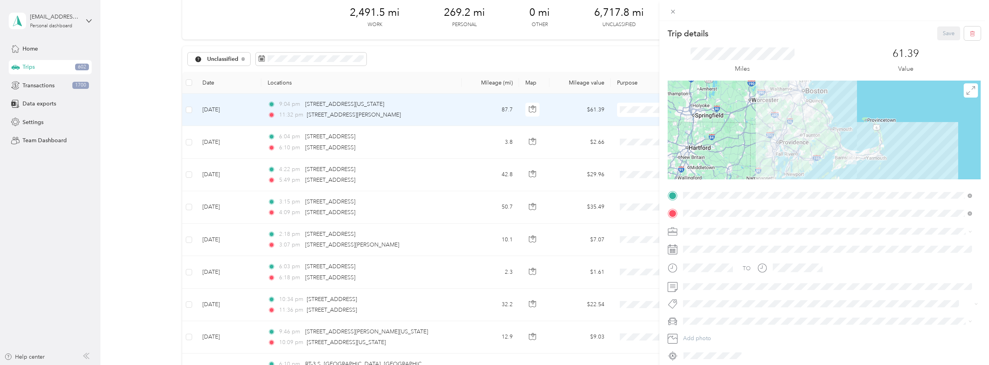
click at [191, 111] on div "Trip details Save This trip cannot be edited because it is either under review,…" at bounding box center [494, 182] width 989 height 365
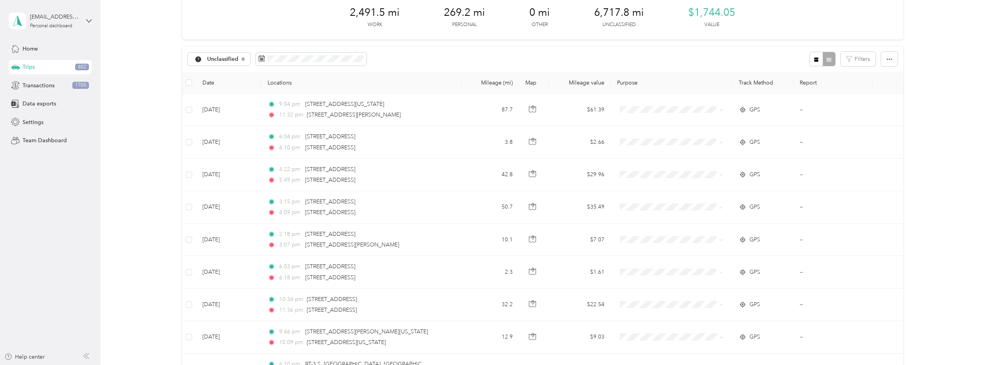
click at [191, 111] on div at bounding box center [494, 182] width 989 height 365
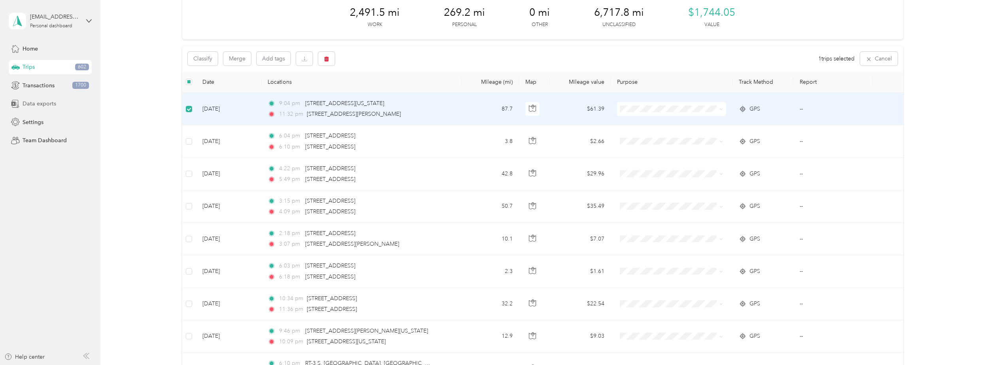
click at [43, 107] on span "Data exports" at bounding box center [40, 104] width 34 height 8
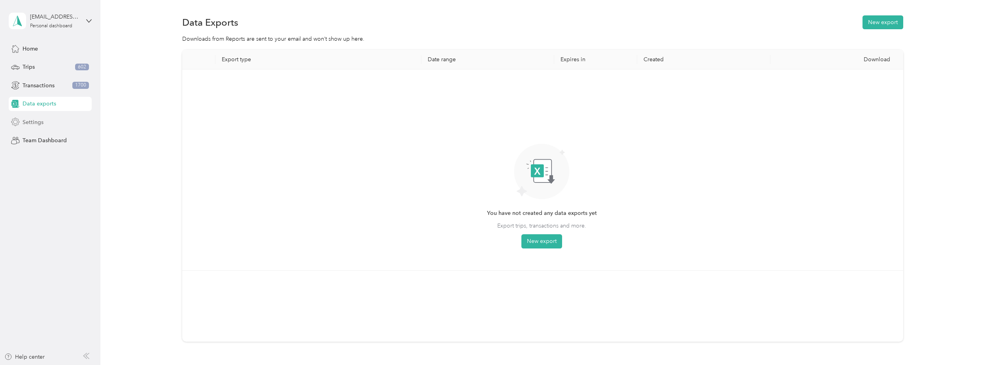
click at [48, 118] on div "Settings" at bounding box center [50, 122] width 83 height 14
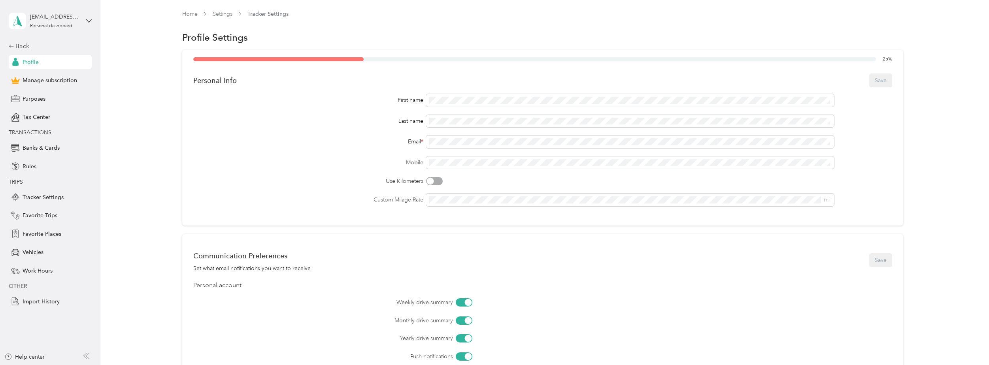
click at [48, 118] on span "Tax Center" at bounding box center [37, 117] width 28 height 8
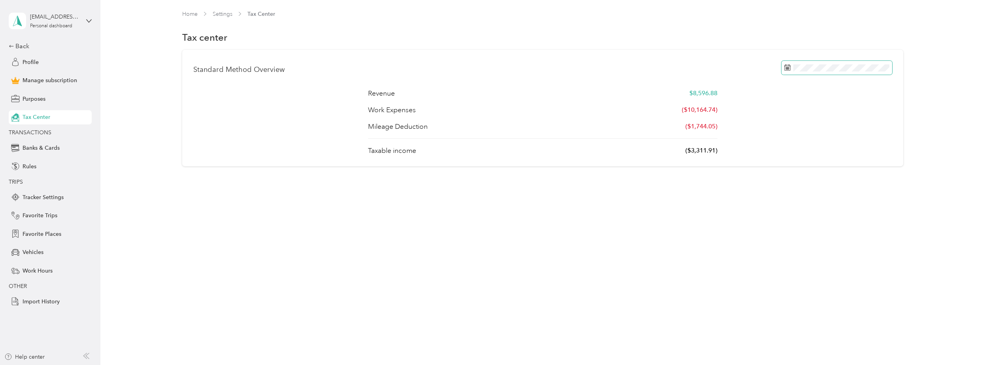
click at [840, 72] on span at bounding box center [836, 68] width 111 height 14
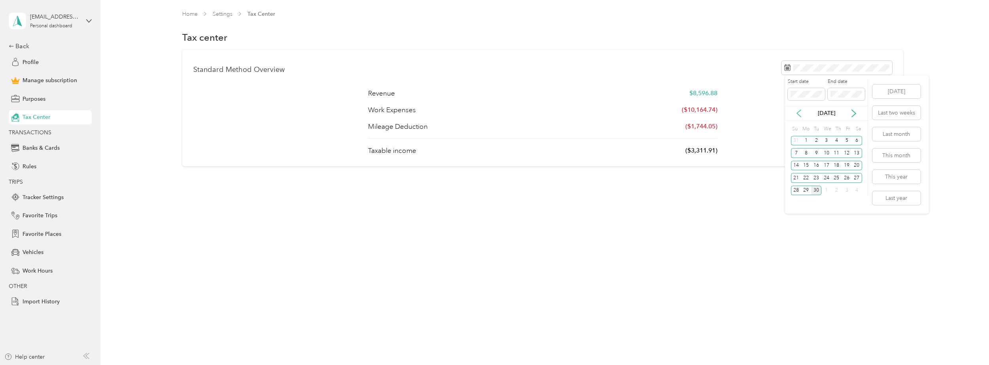
click at [797, 113] on icon at bounding box center [799, 113] width 4 height 7
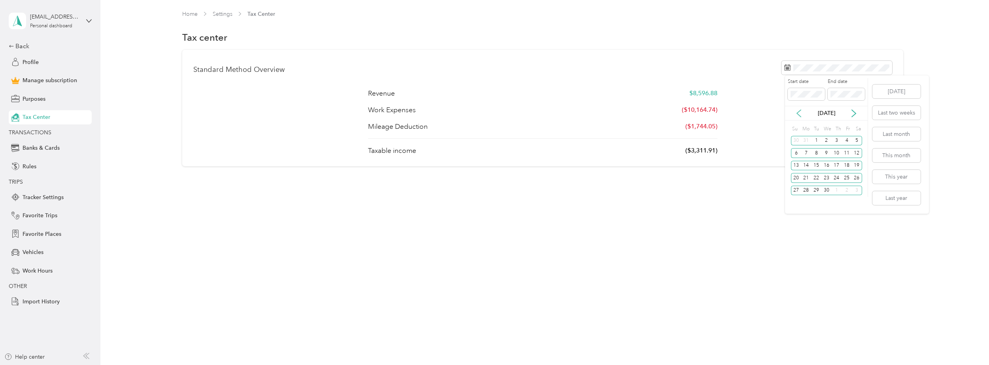
click at [797, 113] on icon at bounding box center [799, 113] width 4 height 7
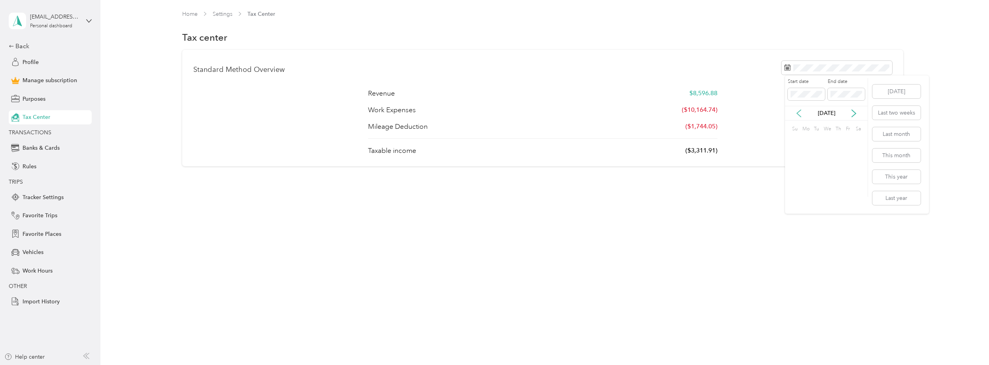
click at [797, 113] on icon at bounding box center [799, 113] width 4 height 7
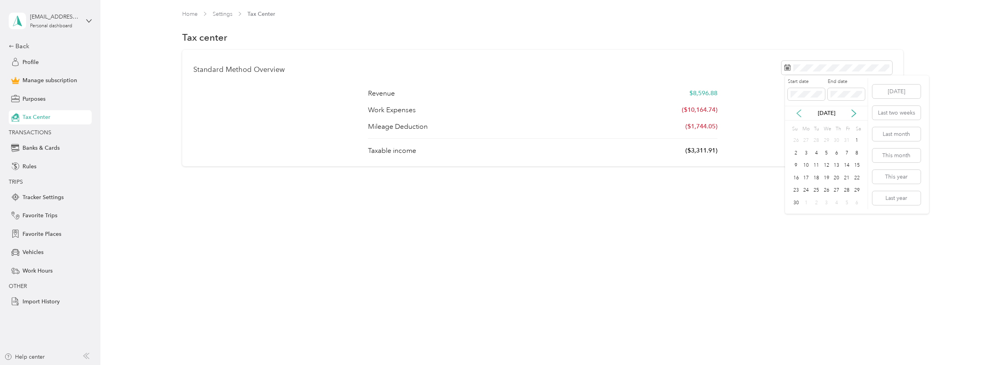
click at [797, 113] on icon at bounding box center [799, 113] width 4 height 7
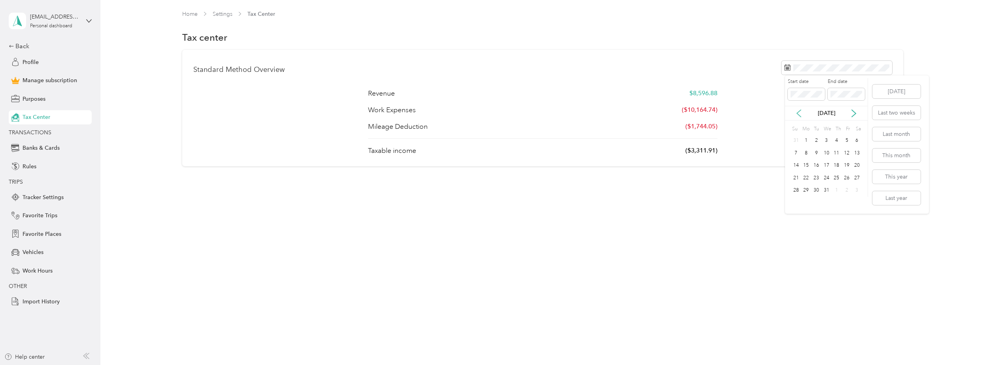
click at [797, 113] on icon at bounding box center [799, 113] width 4 height 7
click at [851, 114] on icon at bounding box center [854, 113] width 8 height 8
click at [800, 114] on icon at bounding box center [799, 113] width 8 height 8
click at [855, 115] on icon at bounding box center [854, 113] width 8 height 8
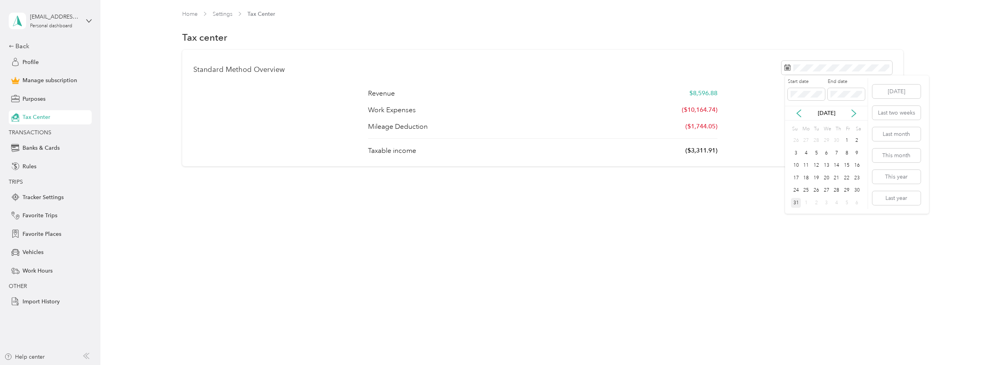
click at [796, 203] on div "31" at bounding box center [796, 203] width 10 height 10
click at [796, 111] on icon at bounding box center [799, 113] width 8 height 8
click at [851, 112] on icon at bounding box center [854, 113] width 8 height 8
click at [856, 111] on icon at bounding box center [854, 113] width 8 height 8
click at [800, 144] on div "31" at bounding box center [796, 141] width 10 height 10
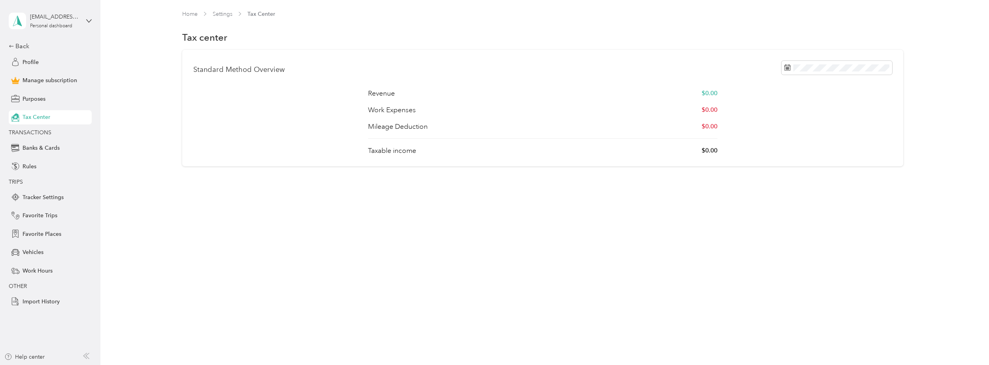
click at [804, 141] on div "1" at bounding box center [806, 137] width 10 height 10
click at [854, 117] on icon at bounding box center [854, 113] width 8 height 8
click at [808, 139] on div "1" at bounding box center [806, 141] width 10 height 10
click at [806, 98] on div "Start date End date" at bounding box center [826, 92] width 83 height 28
click at [851, 111] on icon at bounding box center [854, 113] width 8 height 8
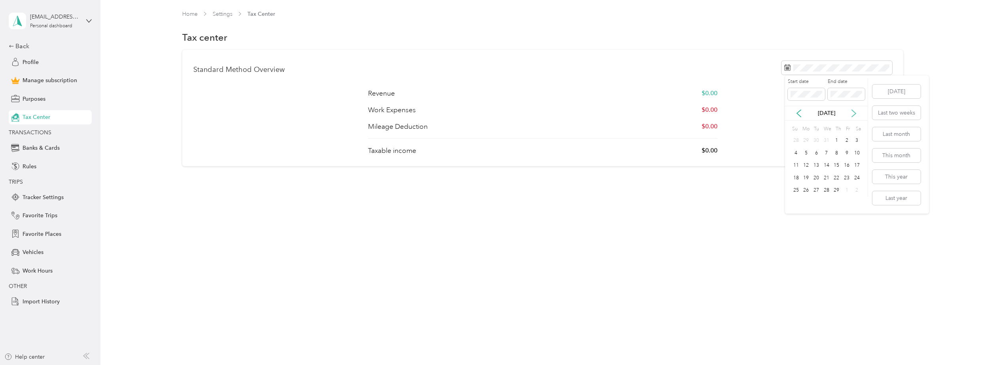
click at [851, 111] on icon at bounding box center [854, 113] width 8 height 8
click at [859, 109] on div "[DATE]" at bounding box center [826, 113] width 83 height 8
click at [858, 110] on div "[DATE]" at bounding box center [826, 113] width 83 height 8
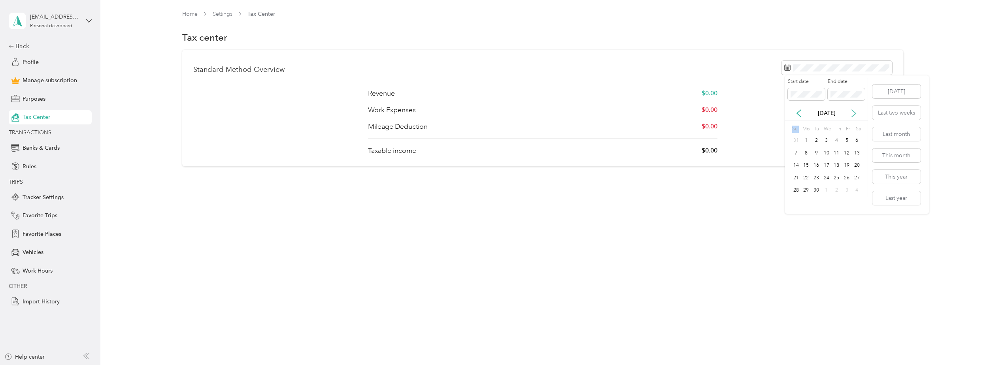
click at [857, 111] on icon at bounding box center [854, 113] width 8 height 8
click at [856, 111] on icon at bounding box center [854, 113] width 8 height 8
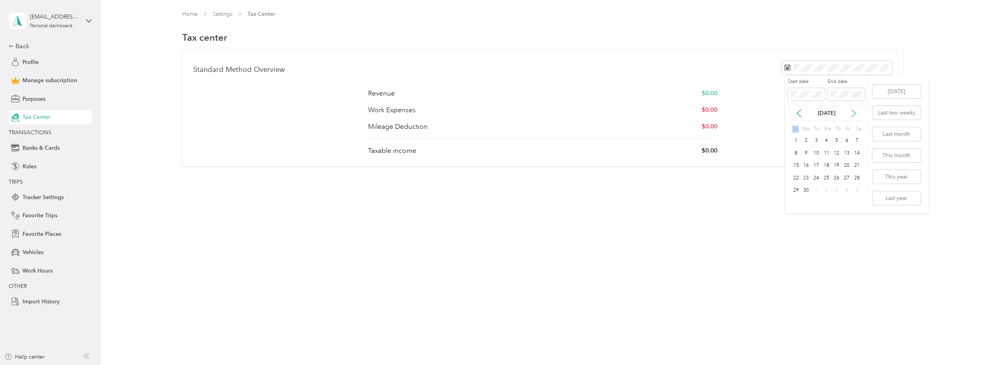
click at [856, 111] on icon at bounding box center [854, 113] width 8 height 8
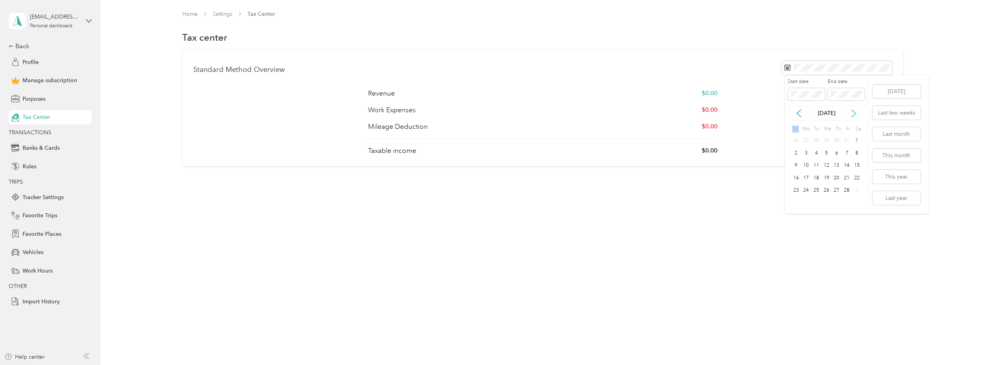
click at [856, 111] on icon at bounding box center [854, 113] width 8 height 8
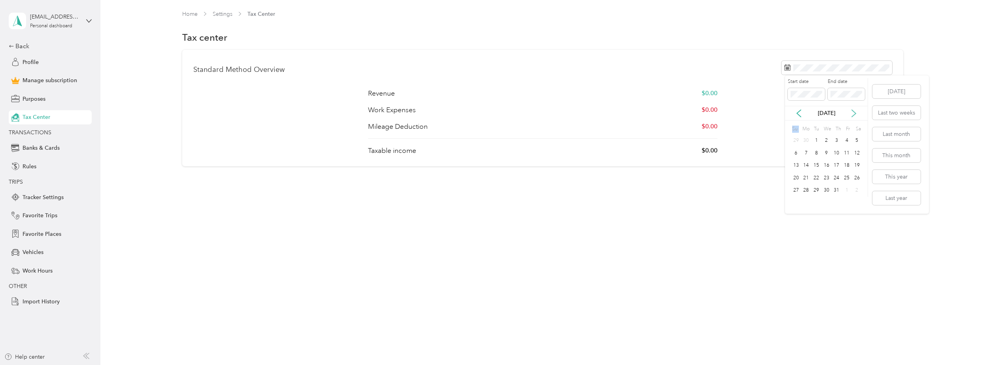
click at [855, 111] on icon at bounding box center [854, 113] width 8 height 8
click at [803, 114] on icon at bounding box center [799, 113] width 8 height 8
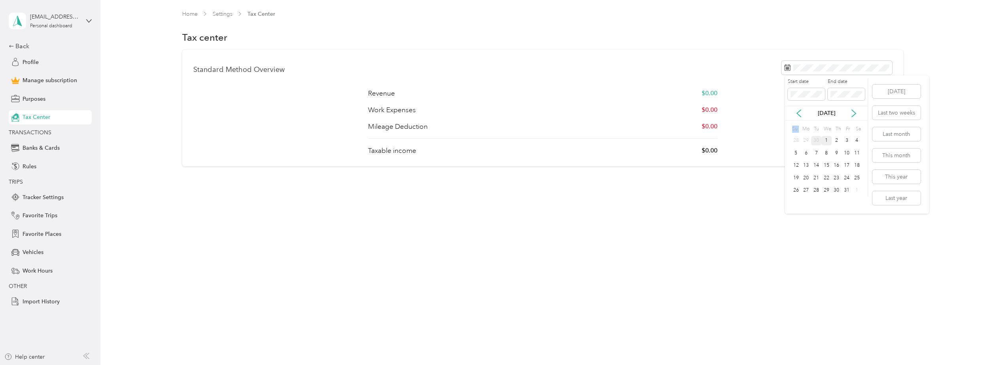
click at [828, 138] on div "1" at bounding box center [826, 141] width 10 height 10
click at [800, 114] on icon at bounding box center [799, 113] width 8 height 8
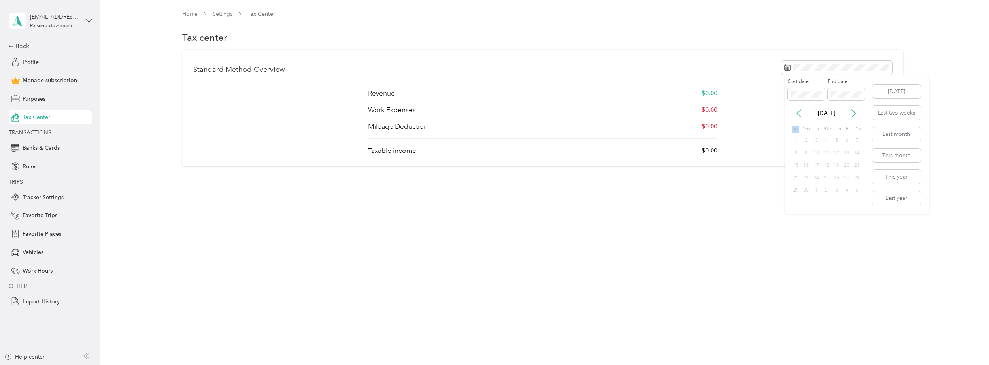
click at [800, 114] on icon at bounding box center [799, 113] width 8 height 8
click at [909, 199] on button "Last year" at bounding box center [896, 198] width 48 height 14
click at [380, 108] on p "Work Expenses" at bounding box center [392, 110] width 48 height 10
click at [56, 122] on div "Tax Center" at bounding box center [50, 117] width 83 height 14
click at [32, 46] on div "Back" at bounding box center [48, 46] width 79 height 9
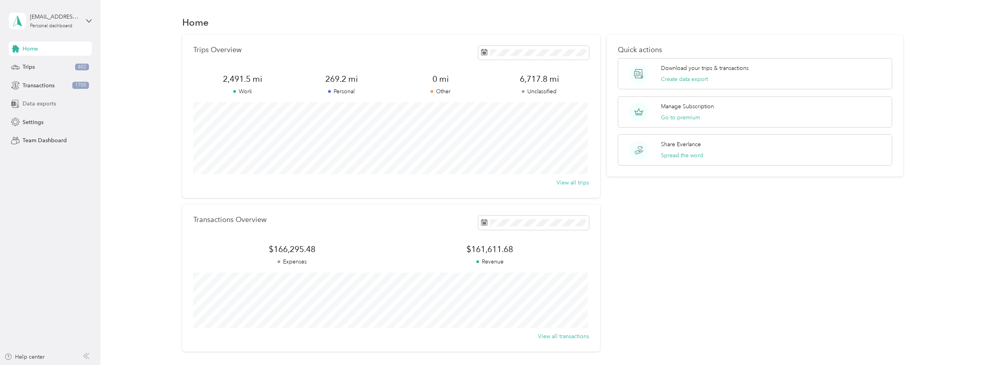
click at [32, 102] on span "Data exports" at bounding box center [40, 104] width 34 height 8
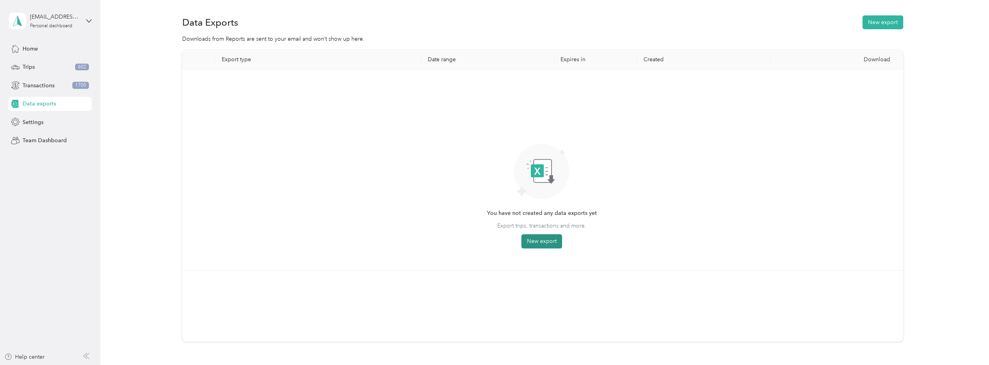
click at [538, 238] on button "New export" at bounding box center [541, 241] width 41 height 14
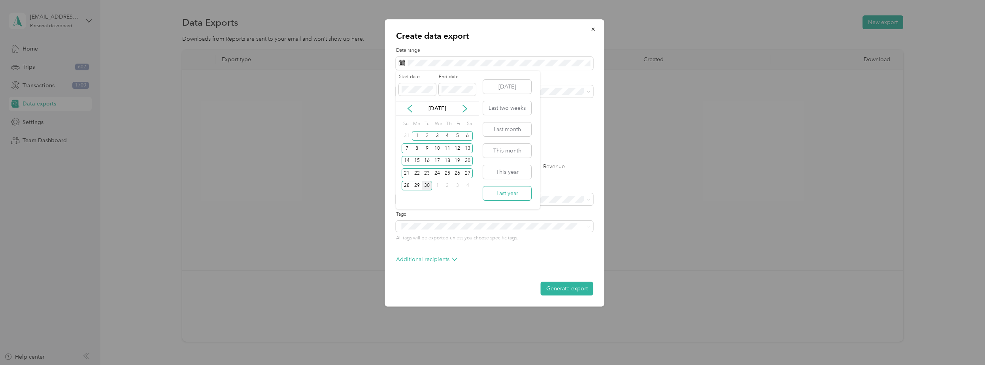
click at [508, 197] on button "Last year" at bounding box center [507, 194] width 48 height 14
click at [461, 139] on label "PDF" at bounding box center [462, 138] width 19 height 6
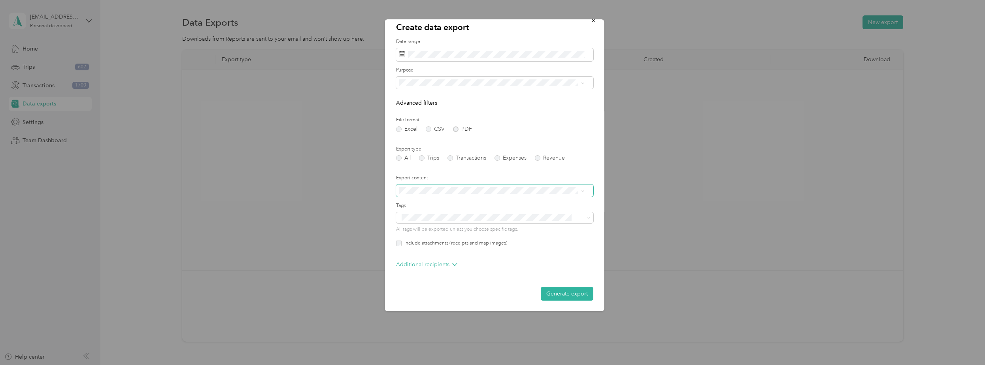
scroll to position [9, 0]
click at [473, 194] on span at bounding box center [494, 190] width 197 height 13
click at [541, 194] on span at bounding box center [494, 190] width 197 height 13
click at [550, 274] on form "Date range Purpose Advanced filters File format Excel CSV PDF Export type All T…" at bounding box center [494, 169] width 197 height 262
click at [442, 268] on p "Additional recipients" at bounding box center [426, 264] width 61 height 8
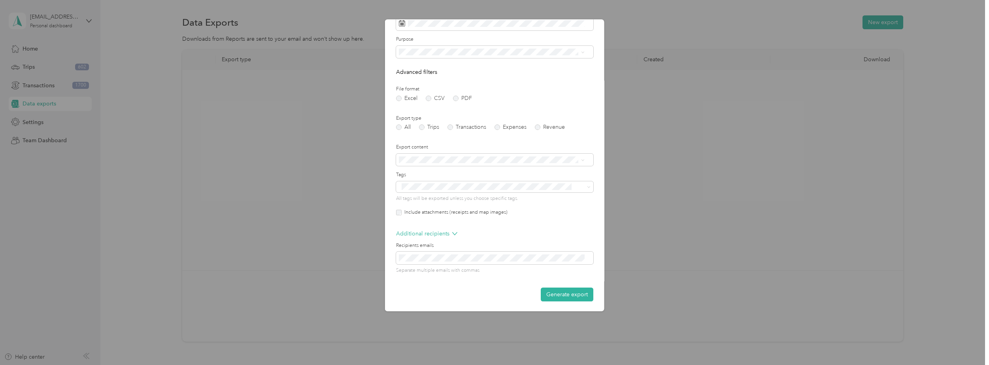
scroll to position [41, 0]
click at [439, 232] on p "Additional recipients" at bounding box center [426, 232] width 61 height 8
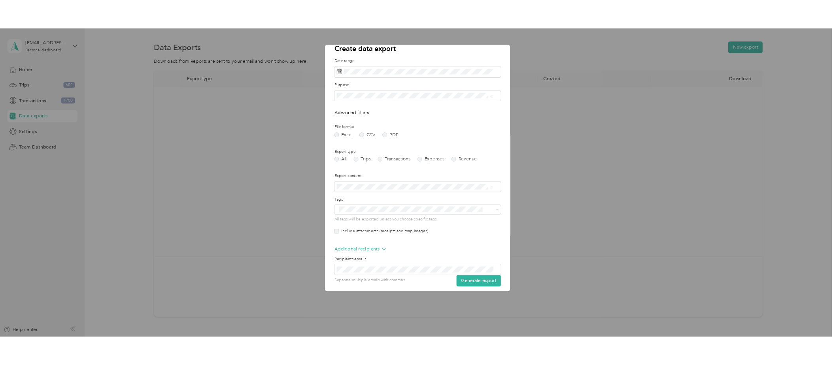
scroll to position [9, 0]
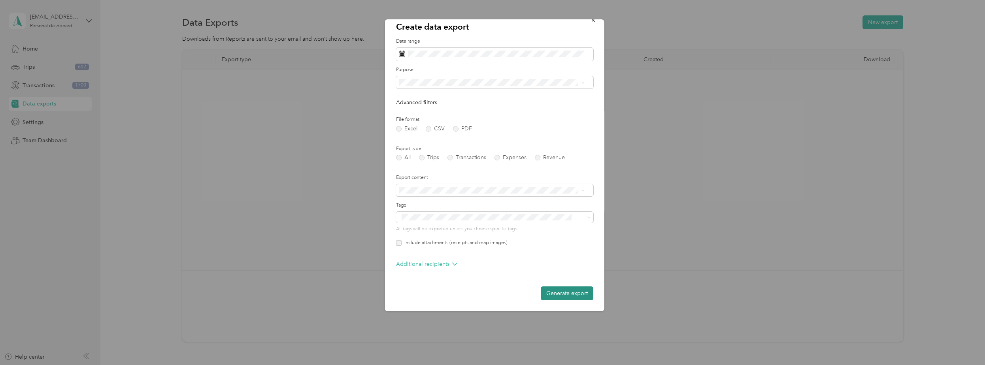
click at [546, 289] on button "Generate export" at bounding box center [567, 294] width 53 height 14
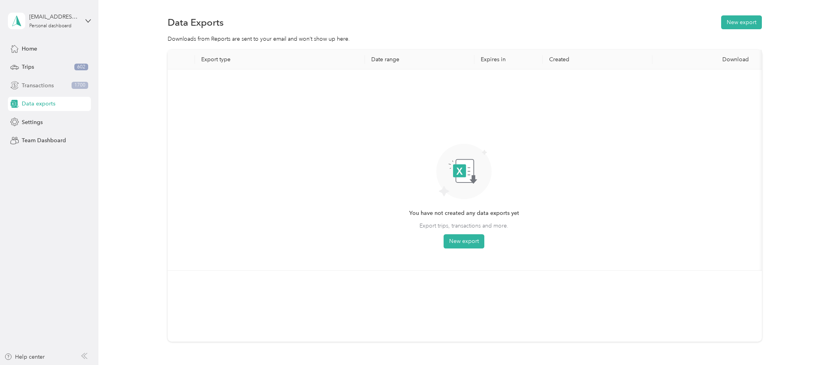
click at [30, 83] on span "Transactions" at bounding box center [38, 85] width 32 height 8
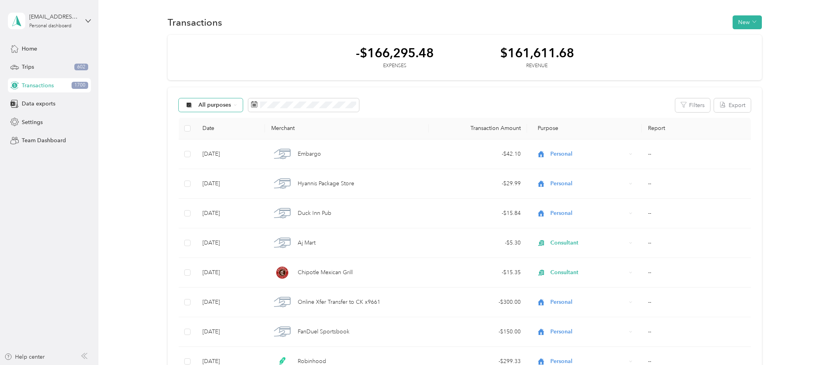
click at [209, 107] on span "All purposes" at bounding box center [214, 105] width 33 height 6
click at [205, 128] on li "Unclassified" at bounding box center [210, 133] width 63 height 14
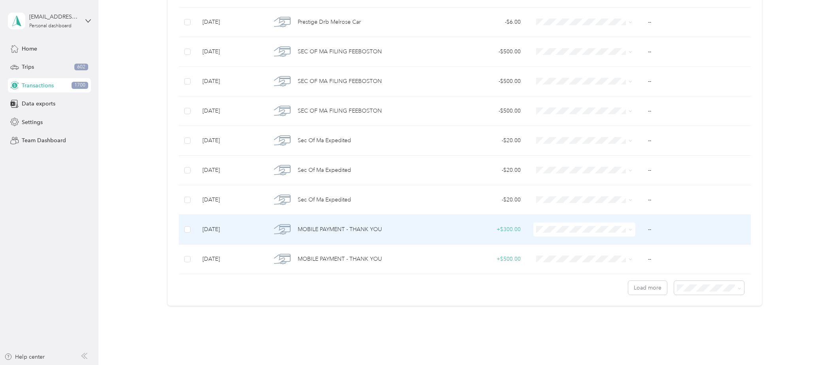
scroll to position [629, 0]
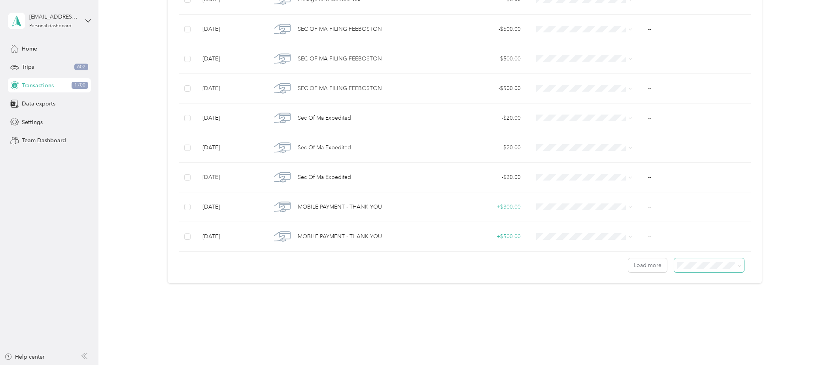
click at [689, 309] on span "100 per load" at bounding box center [693, 307] width 32 height 7
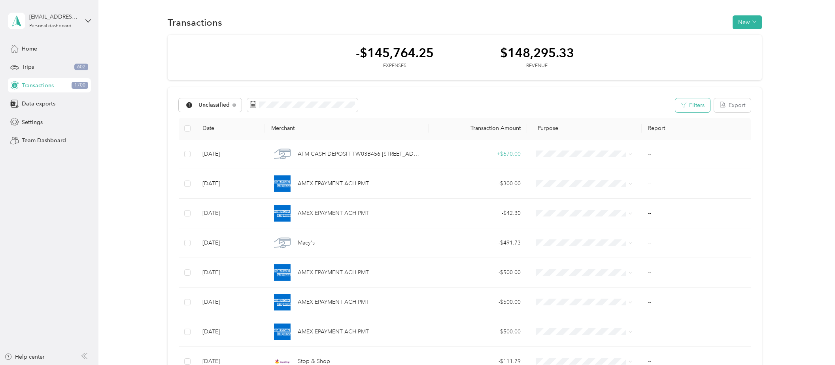
click at [692, 109] on button "Filters" at bounding box center [692, 105] width 35 height 14
click at [624, 166] on form "Transaction type Category Bank account Reset Apply Filters" at bounding box center [636, 192] width 133 height 108
click at [697, 125] on icon "button" at bounding box center [698, 126] width 8 height 8
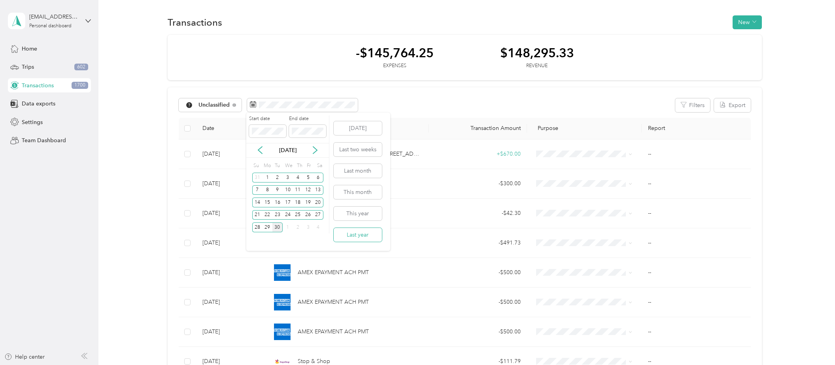
click at [358, 234] on button "Last year" at bounding box center [358, 235] width 48 height 14
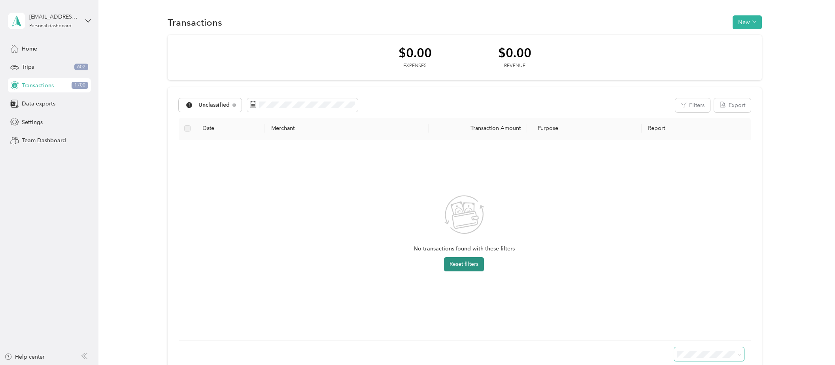
click at [462, 258] on button "Reset filters" at bounding box center [464, 264] width 40 height 14
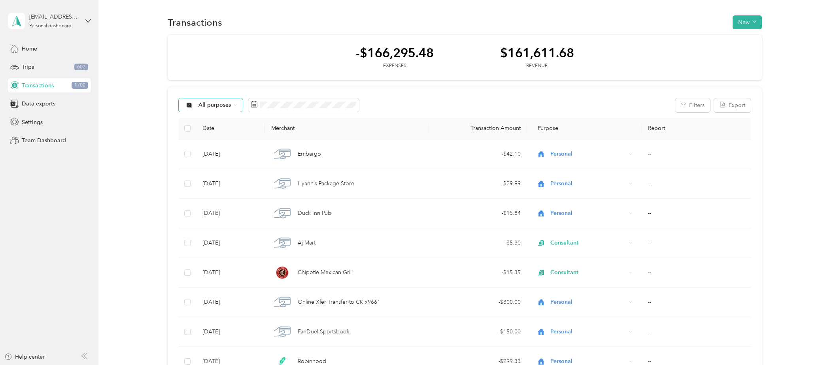
click at [218, 105] on span "All purposes" at bounding box center [214, 105] width 33 height 6
click at [213, 136] on li "Unclassified" at bounding box center [210, 133] width 63 height 14
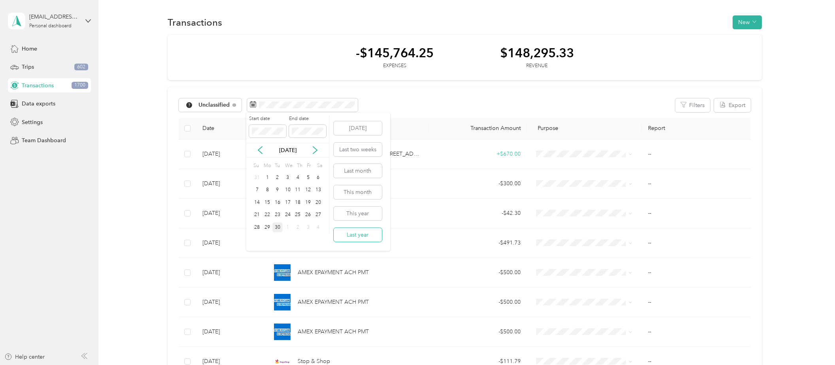
click at [361, 234] on button "Last year" at bounding box center [358, 235] width 48 height 14
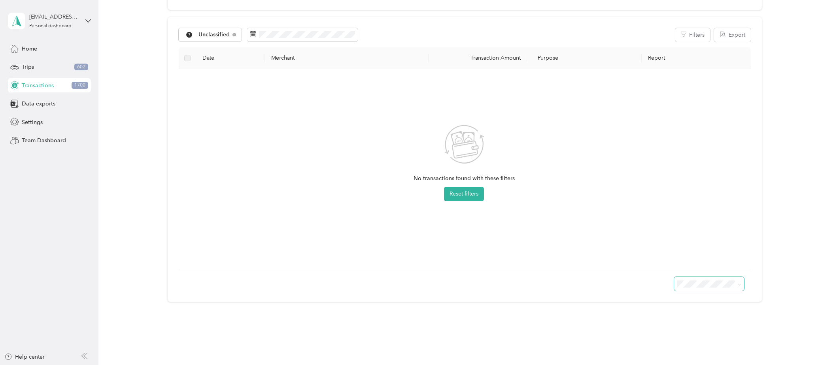
scroll to position [10, 0]
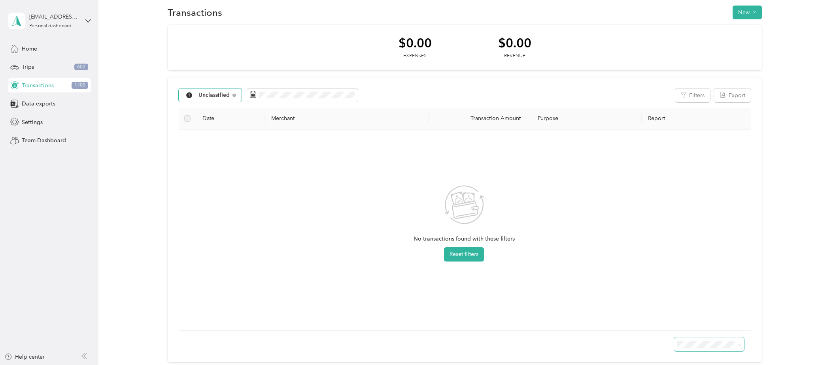
click at [228, 95] on span "Unclassified" at bounding box center [214, 95] width 32 height 6
click at [230, 113] on ol "All purposes Unclassified Work Personal Consultant Other Charity Medical Moving…" at bounding box center [212, 158] width 66 height 111
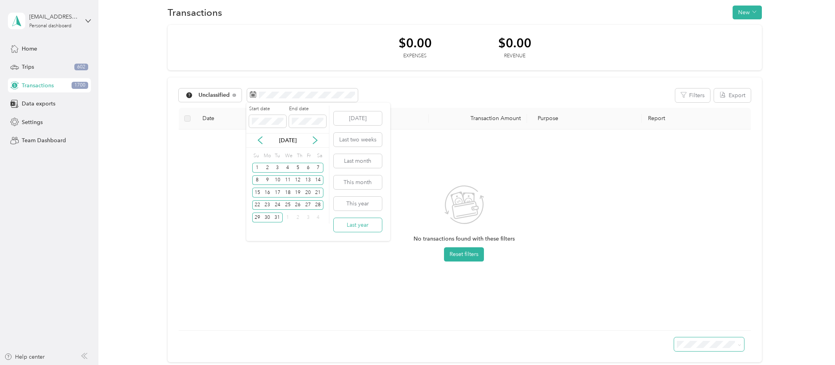
click at [357, 223] on button "Last year" at bounding box center [358, 225] width 48 height 14
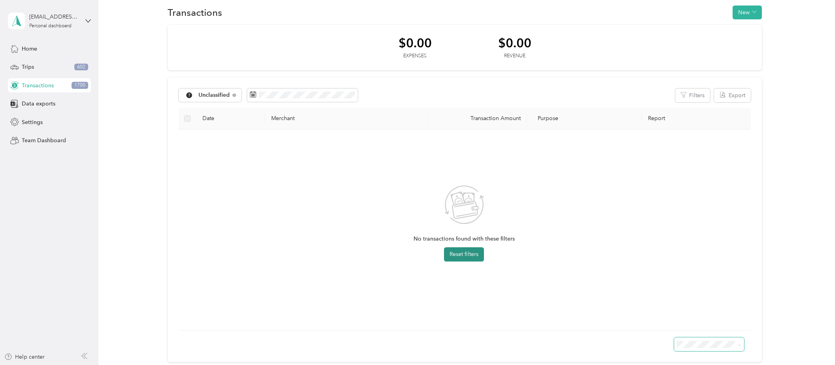
click at [464, 256] on button "Reset filters" at bounding box center [464, 254] width 40 height 14
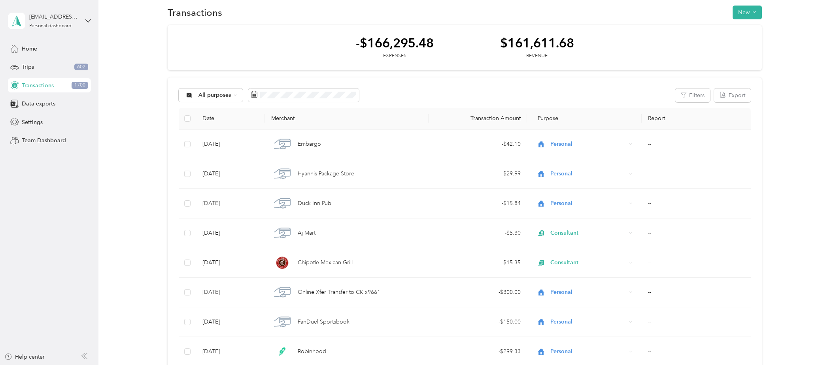
click at [394, 51] on div "-$166,295.48 Expenses" at bounding box center [395, 48] width 78 height 24
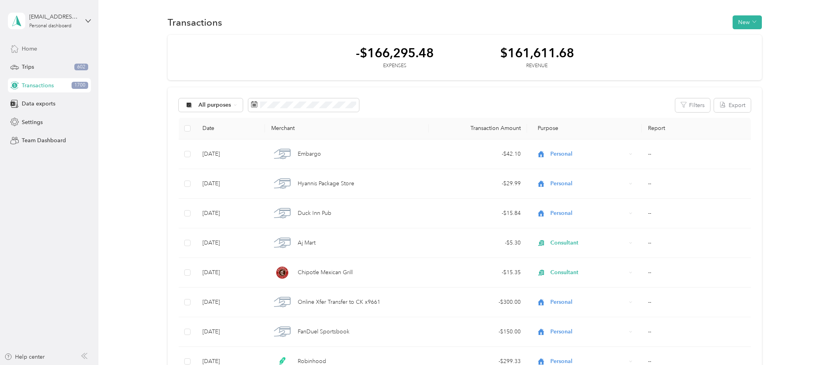
click at [58, 47] on div "Home" at bounding box center [49, 49] width 83 height 14
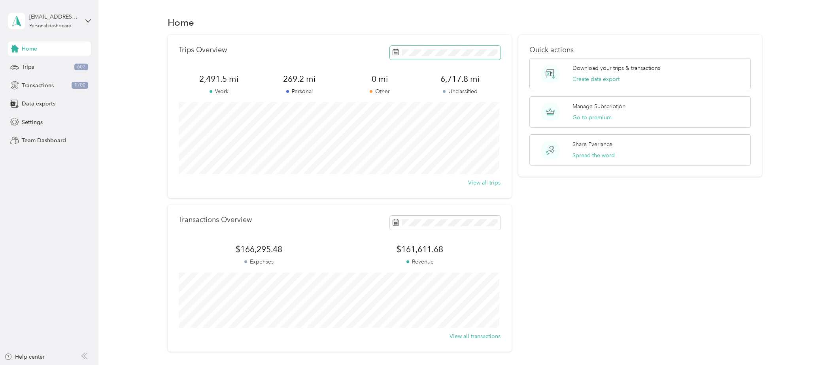
click at [472, 57] on span at bounding box center [445, 53] width 111 height 14
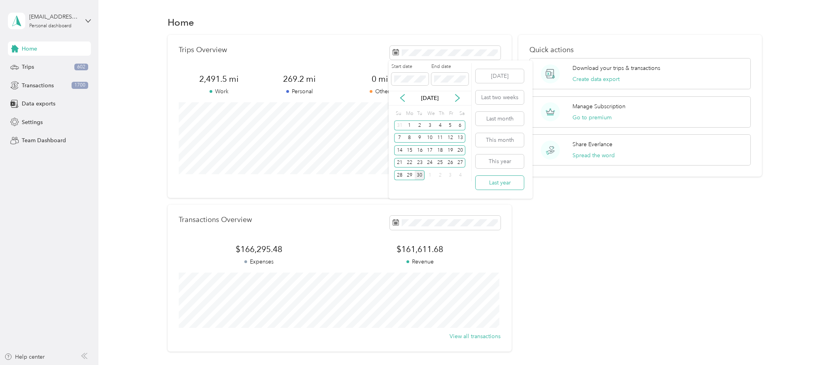
click at [500, 183] on button "Last year" at bounding box center [500, 183] width 48 height 14
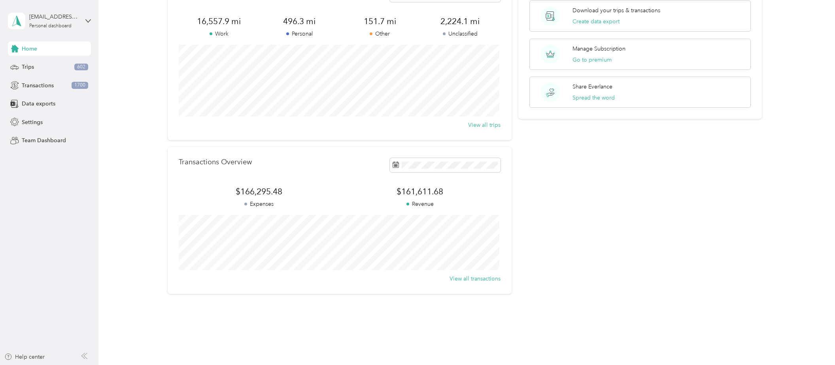
scroll to position [68, 0]
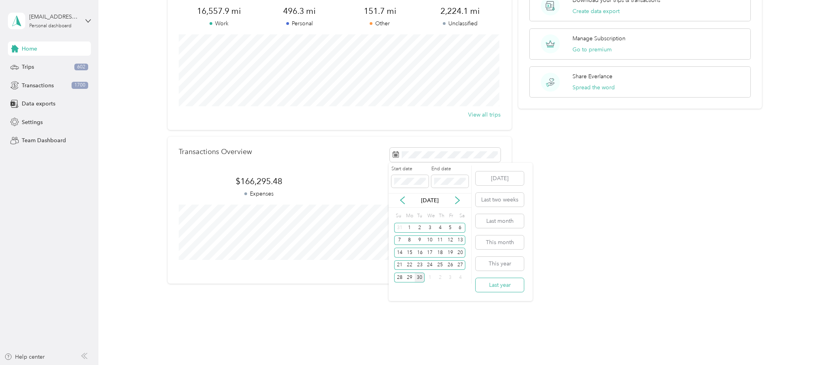
click at [500, 286] on button "Last year" at bounding box center [500, 285] width 48 height 14
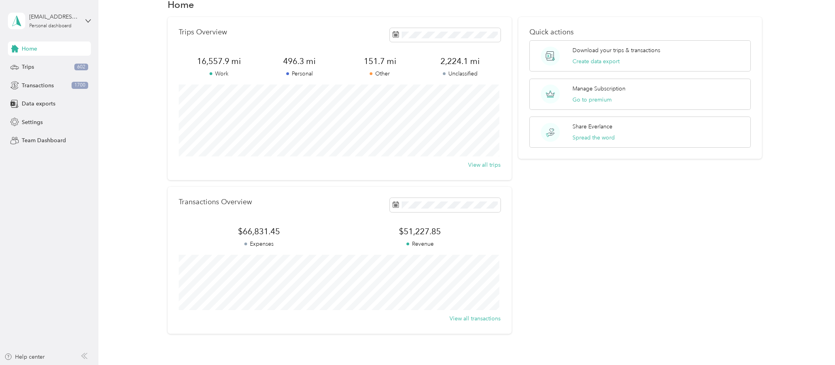
scroll to position [0, 0]
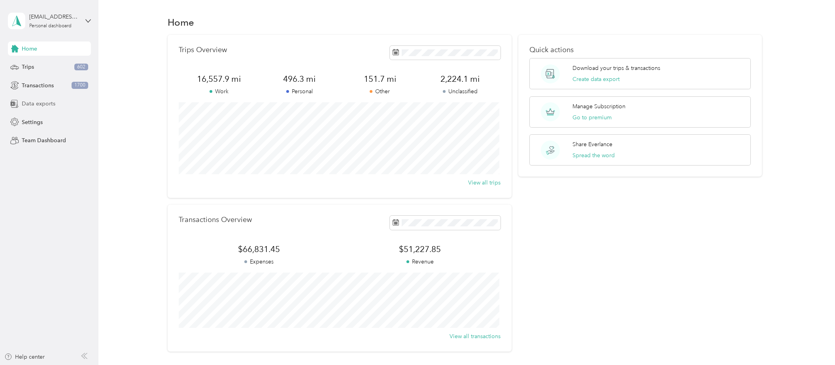
click at [45, 106] on span "Data exports" at bounding box center [39, 104] width 34 height 8
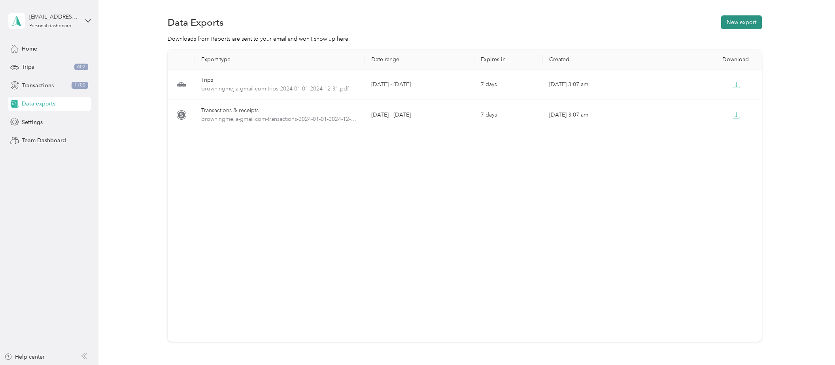
click at [743, 20] on button "New export" at bounding box center [741, 22] width 41 height 14
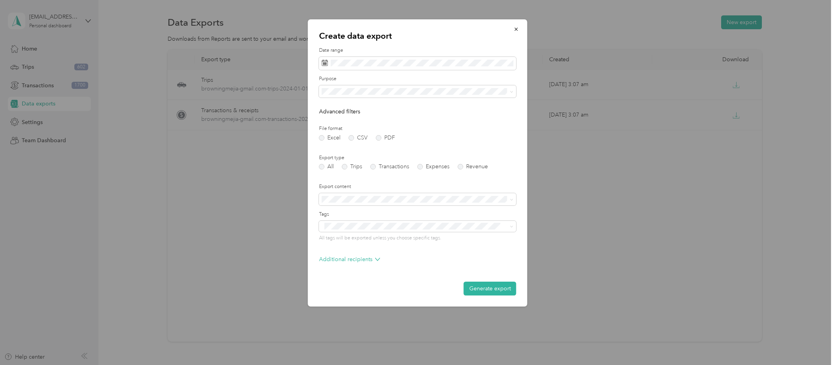
click at [241, 317] on div at bounding box center [417, 182] width 835 height 365
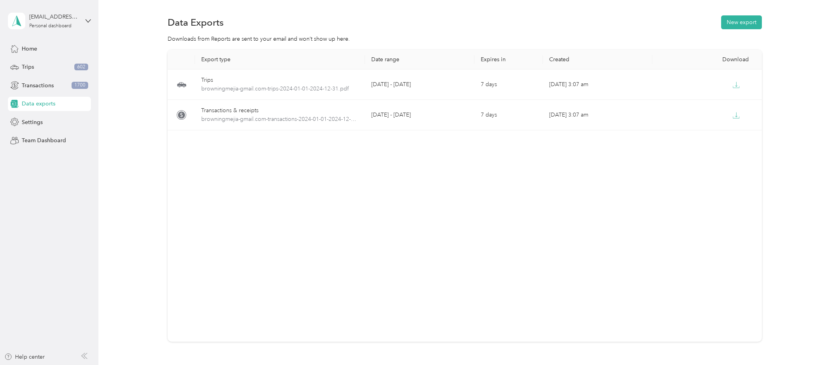
click at [379, 317] on div "Export type Date range Expires in Created Download Trips browningmejia-gmail.co…" at bounding box center [465, 196] width 594 height 292
click at [57, 47] on div "Home" at bounding box center [49, 49] width 83 height 14
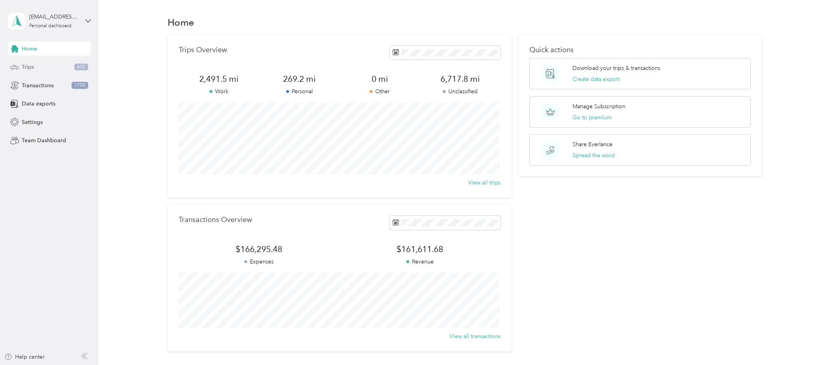
click at [62, 74] on div "Trips 602" at bounding box center [49, 67] width 83 height 14
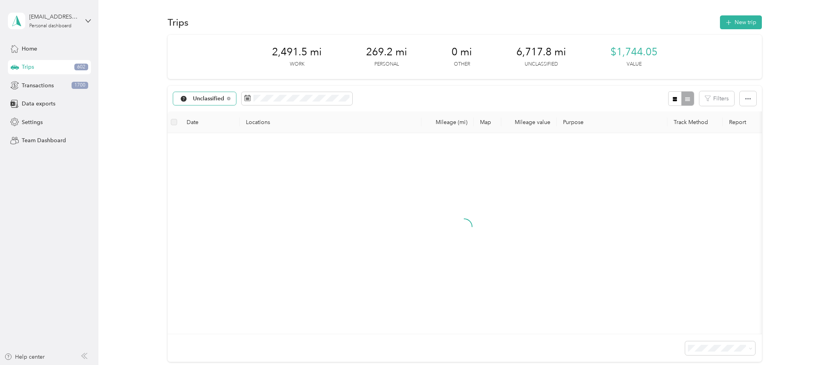
click at [183, 98] on icon at bounding box center [184, 99] width 6 height 6
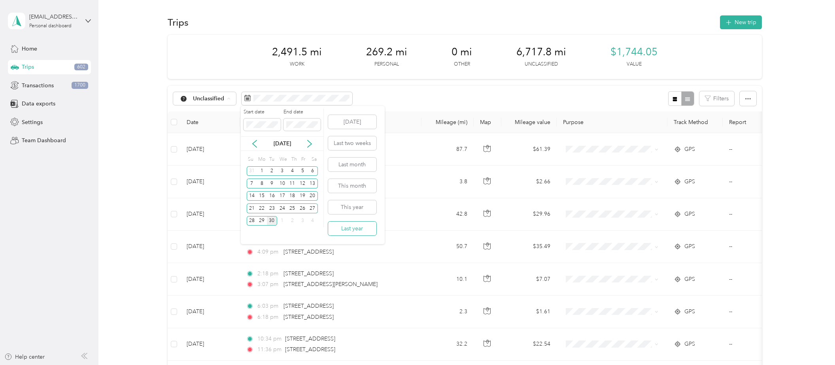
click at [355, 226] on button "Last year" at bounding box center [352, 229] width 48 height 14
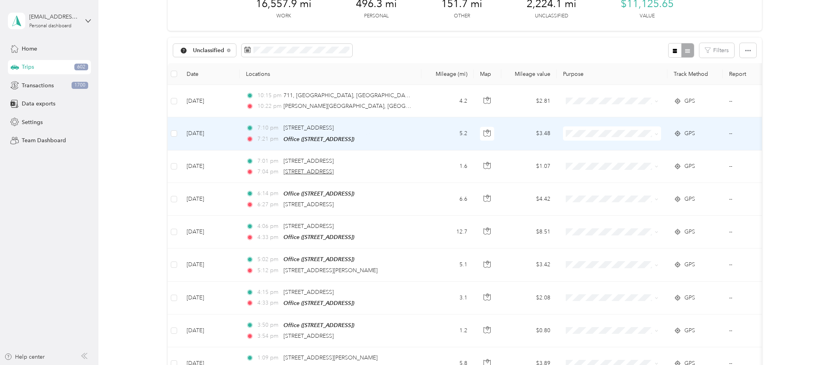
scroll to position [40, 0]
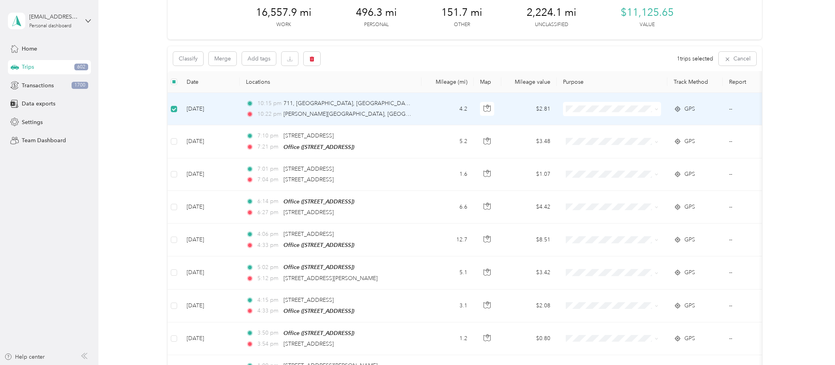
click at [175, 114] on td at bounding box center [174, 109] width 13 height 32
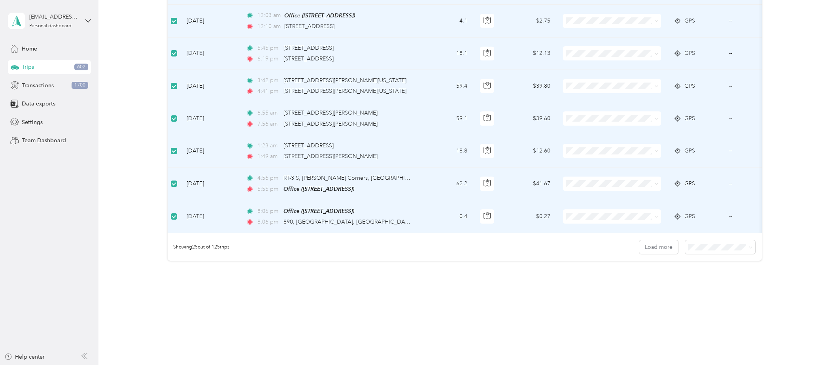
scroll to position [723, 0]
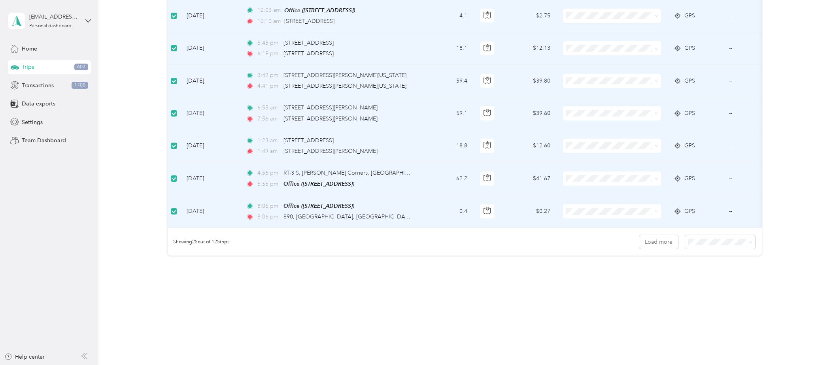
click at [698, 284] on span "100 per load" at bounding box center [705, 284] width 32 height 7
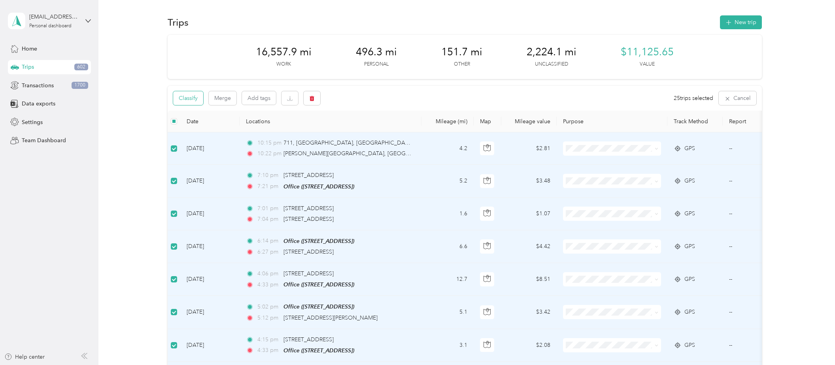
click at [193, 99] on button "Classify" at bounding box center [188, 98] width 30 height 14
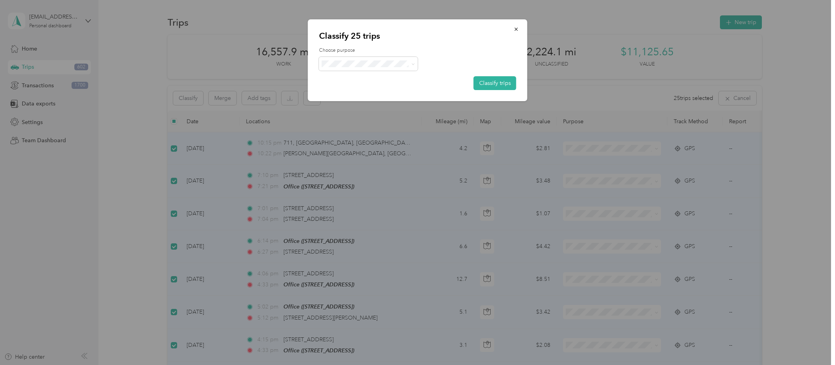
click at [347, 80] on li "Work" at bounding box center [368, 74] width 99 height 14
click at [500, 81] on button "Classify trips" at bounding box center [495, 83] width 43 height 14
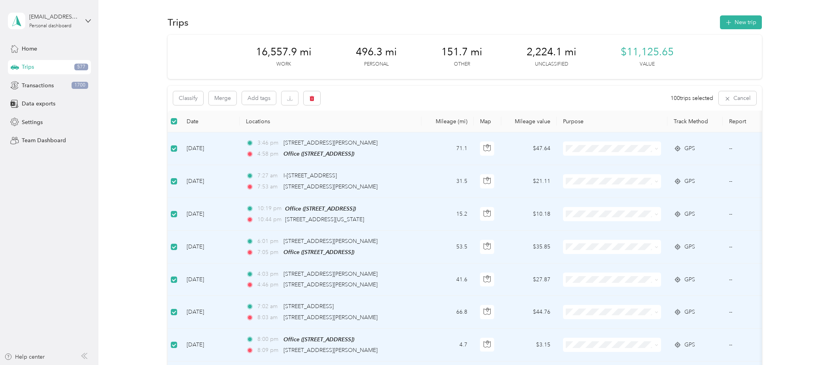
click at [189, 106] on div "Classify Merge Add tags 100 trips selected Cancel" at bounding box center [465, 98] width 594 height 25
click at [191, 101] on button "Classify" at bounding box center [188, 98] width 30 height 14
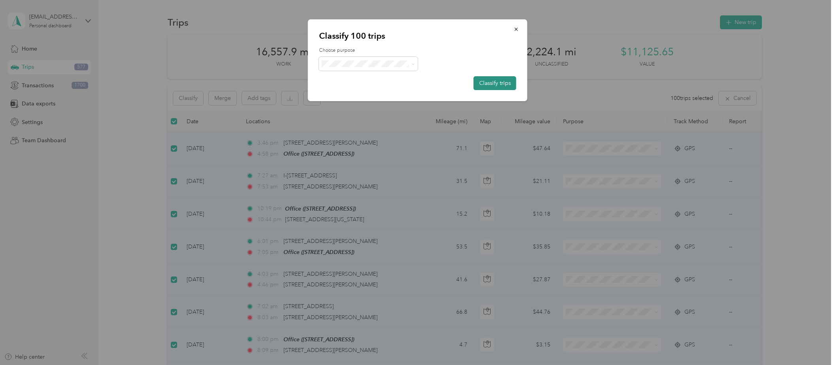
click at [491, 82] on button "Classify trips" at bounding box center [495, 83] width 43 height 14
